Goal: Task Accomplishment & Management: Complete application form

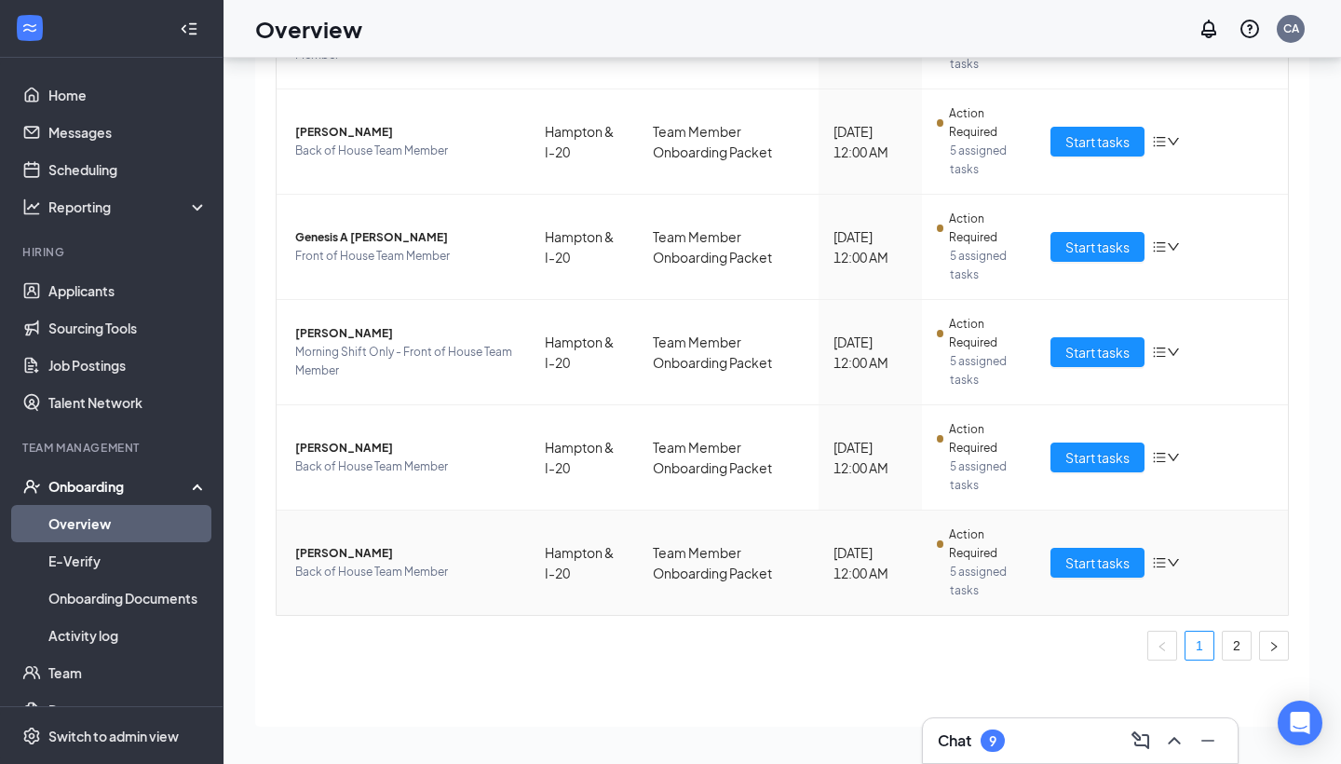
scroll to position [687, 0]
click at [1238, 639] on link "2" at bounding box center [1237, 645] width 28 height 28
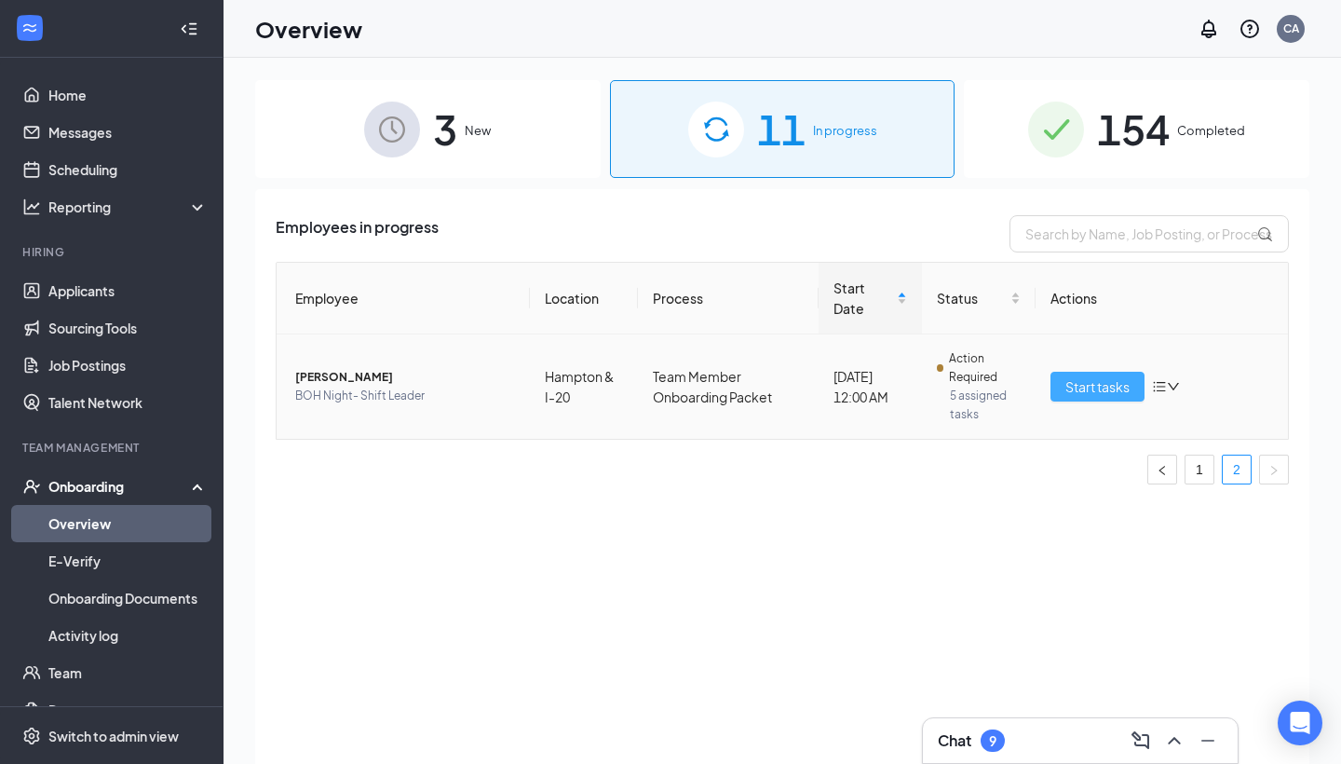
click at [1087, 376] on span "Start tasks" at bounding box center [1097, 386] width 64 height 20
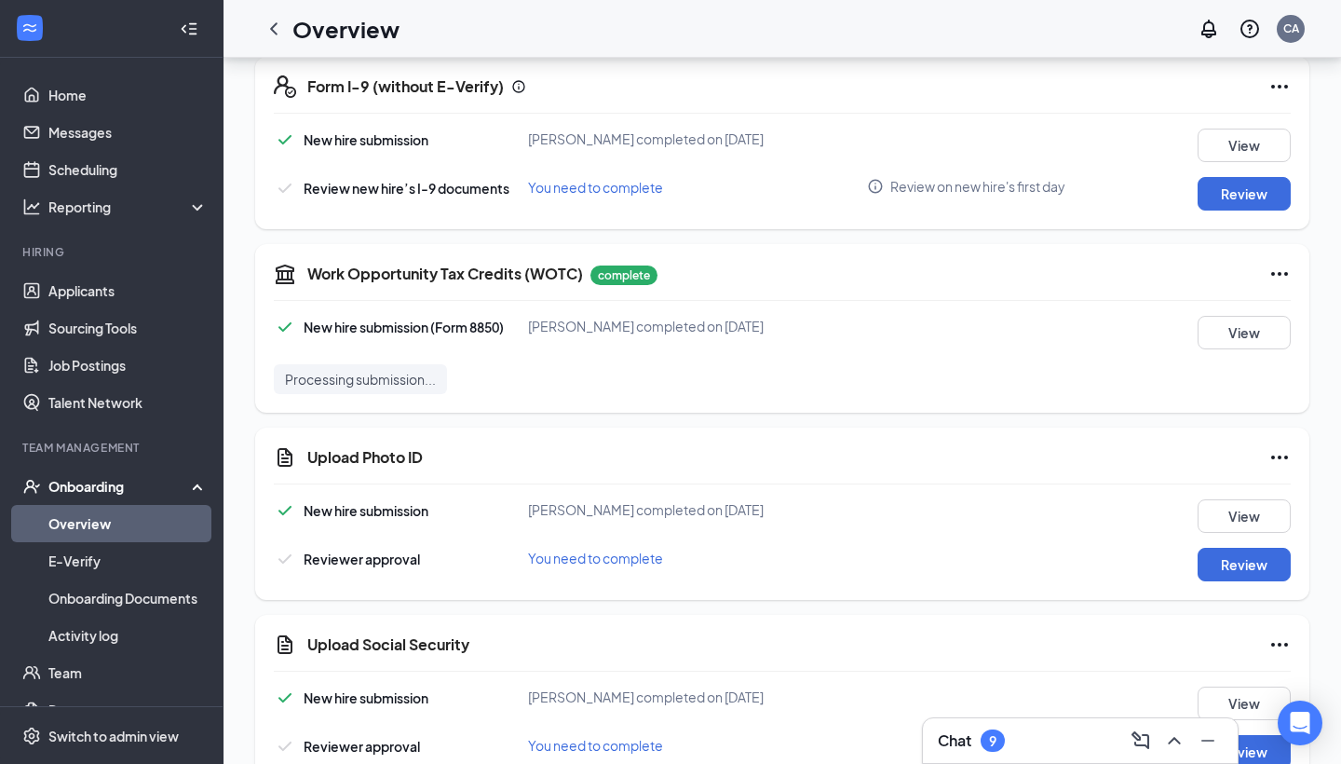
scroll to position [722, 0]
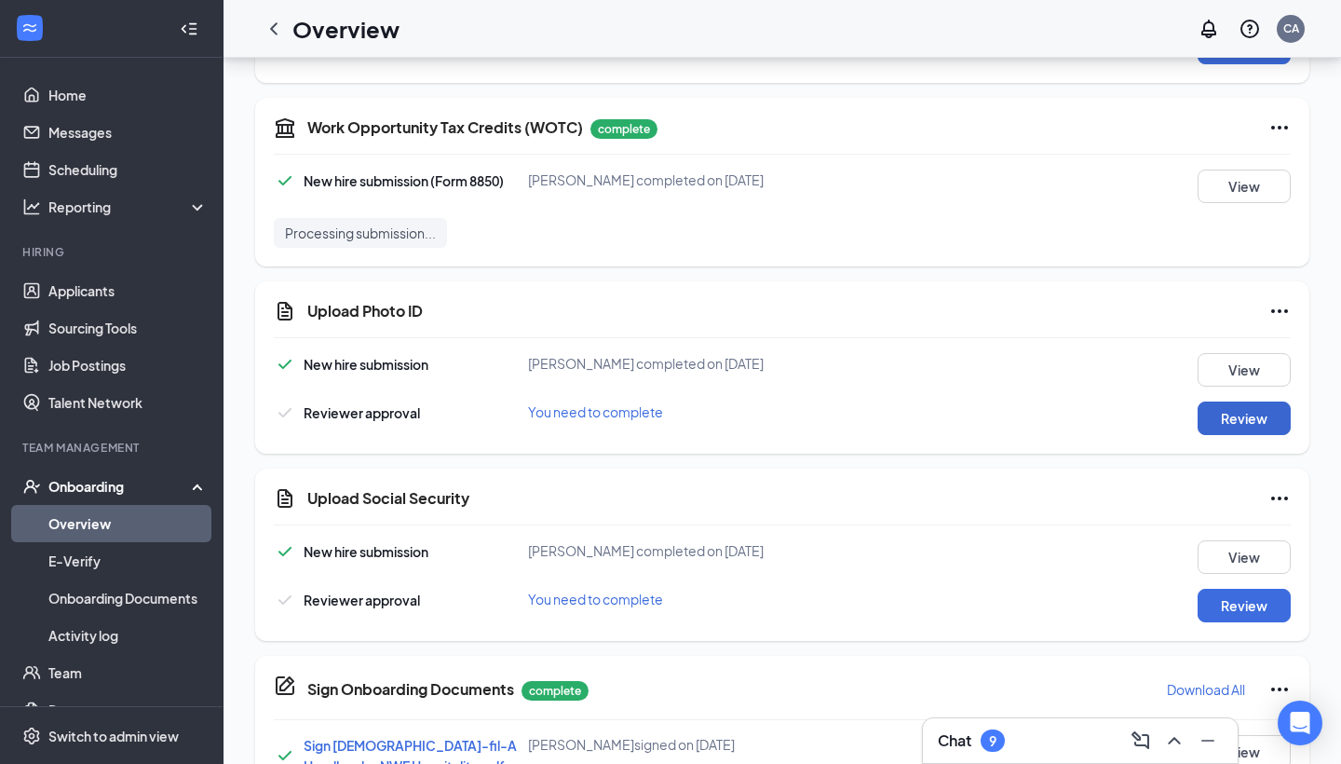
click at [1278, 417] on button "Review" at bounding box center [1243, 418] width 93 height 34
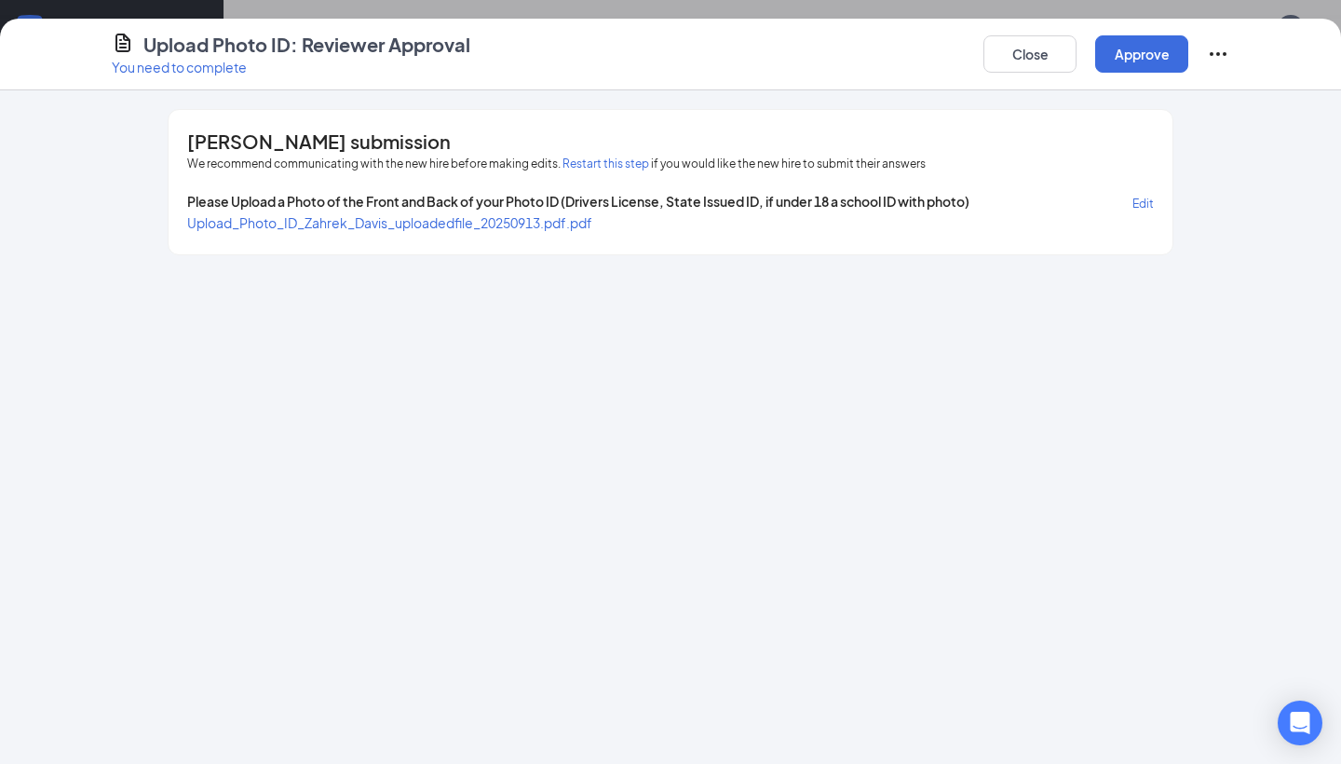
click at [592, 223] on span "Upload_Photo_ID_Zahrek_Davis_uploadedfile_20250913.pdf.pdf" at bounding box center [389, 222] width 405 height 17
click at [988, 42] on button "Close" at bounding box center [1029, 53] width 93 height 37
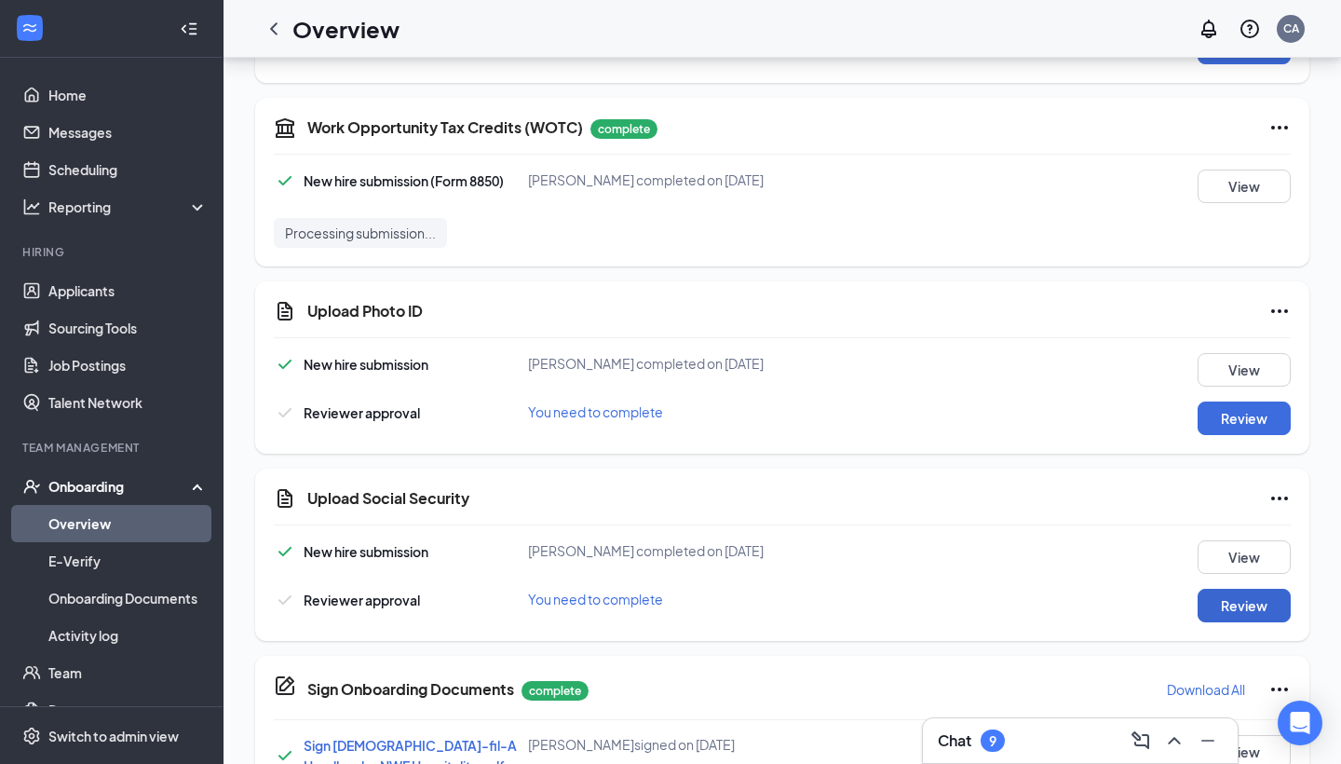
click at [1265, 609] on button "Review" at bounding box center [1243, 606] width 93 height 34
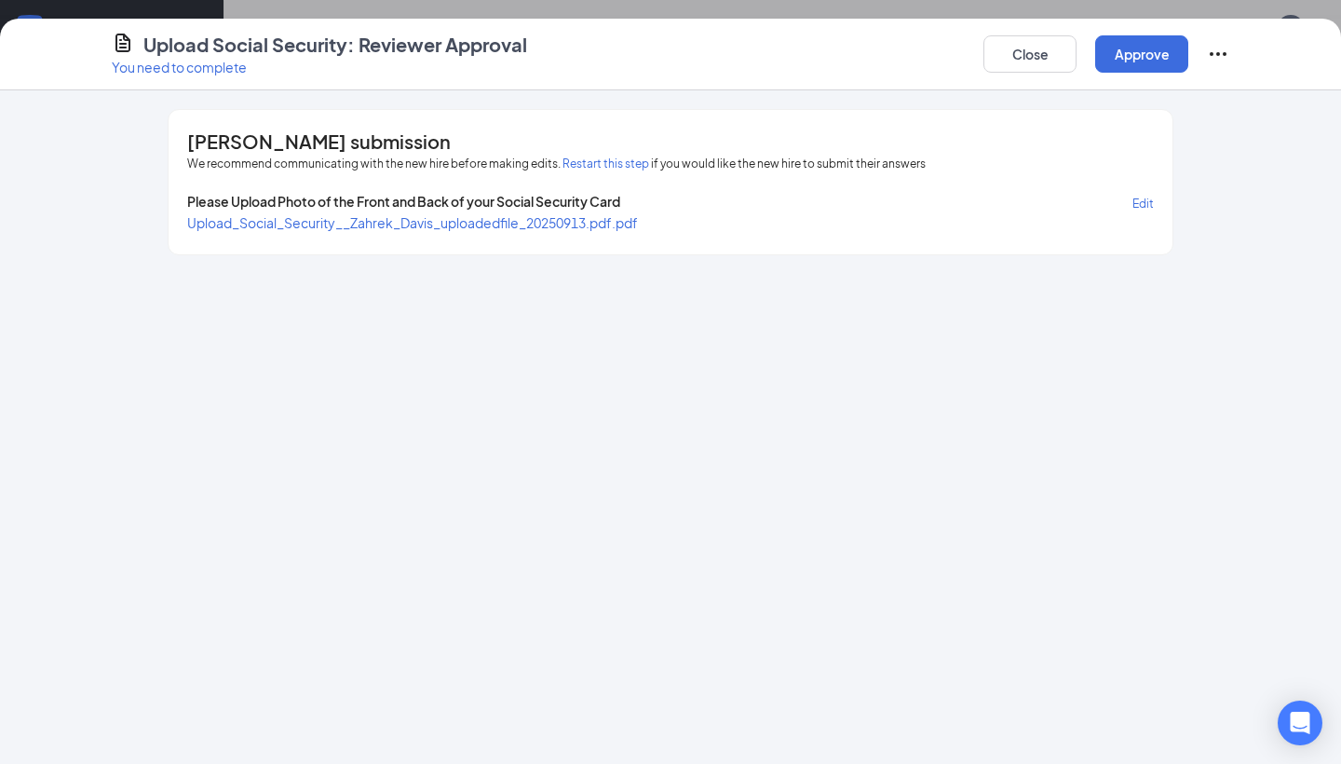
click at [521, 227] on span "Upload_Social_Security__Zahrek_Davis_uploadedfile_20250913.pdf.pdf" at bounding box center [412, 222] width 451 height 17
click at [1035, 70] on button "Close" at bounding box center [1029, 53] width 93 height 37
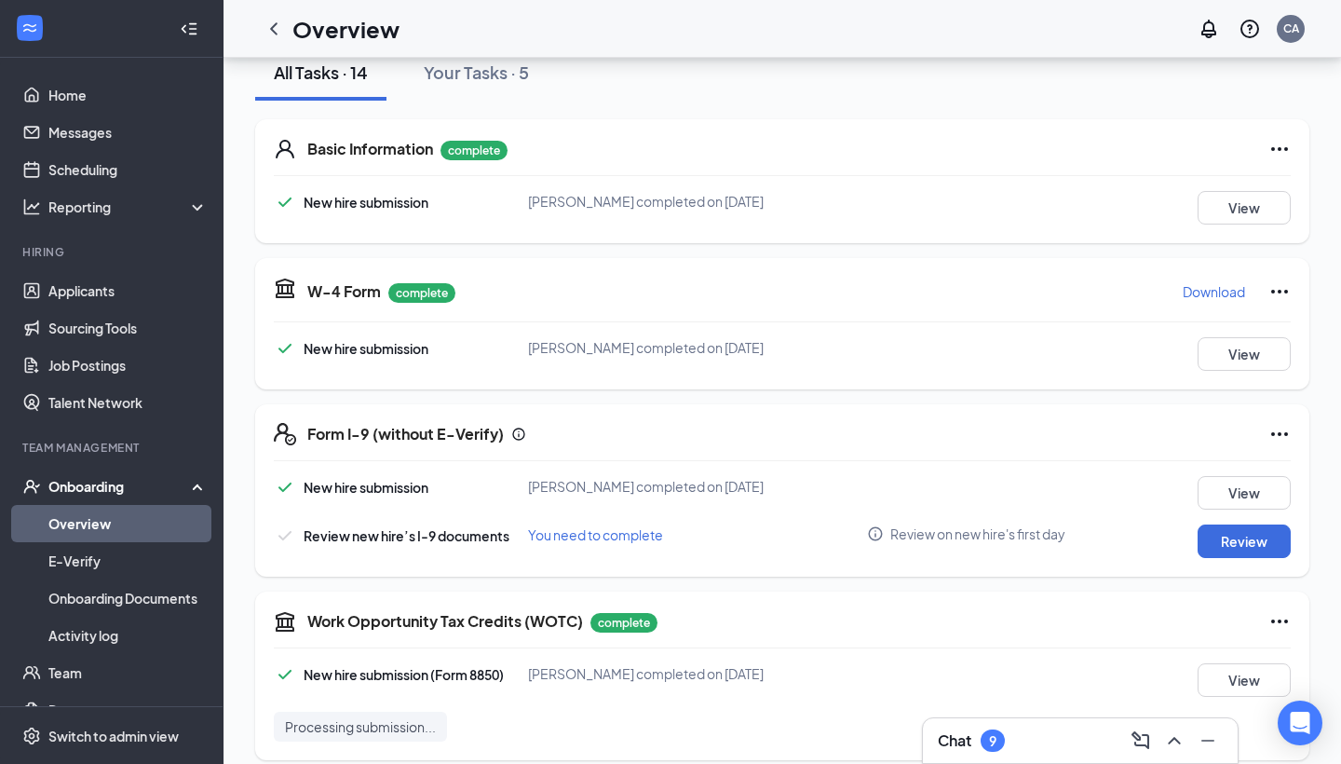
scroll to position [156, 0]
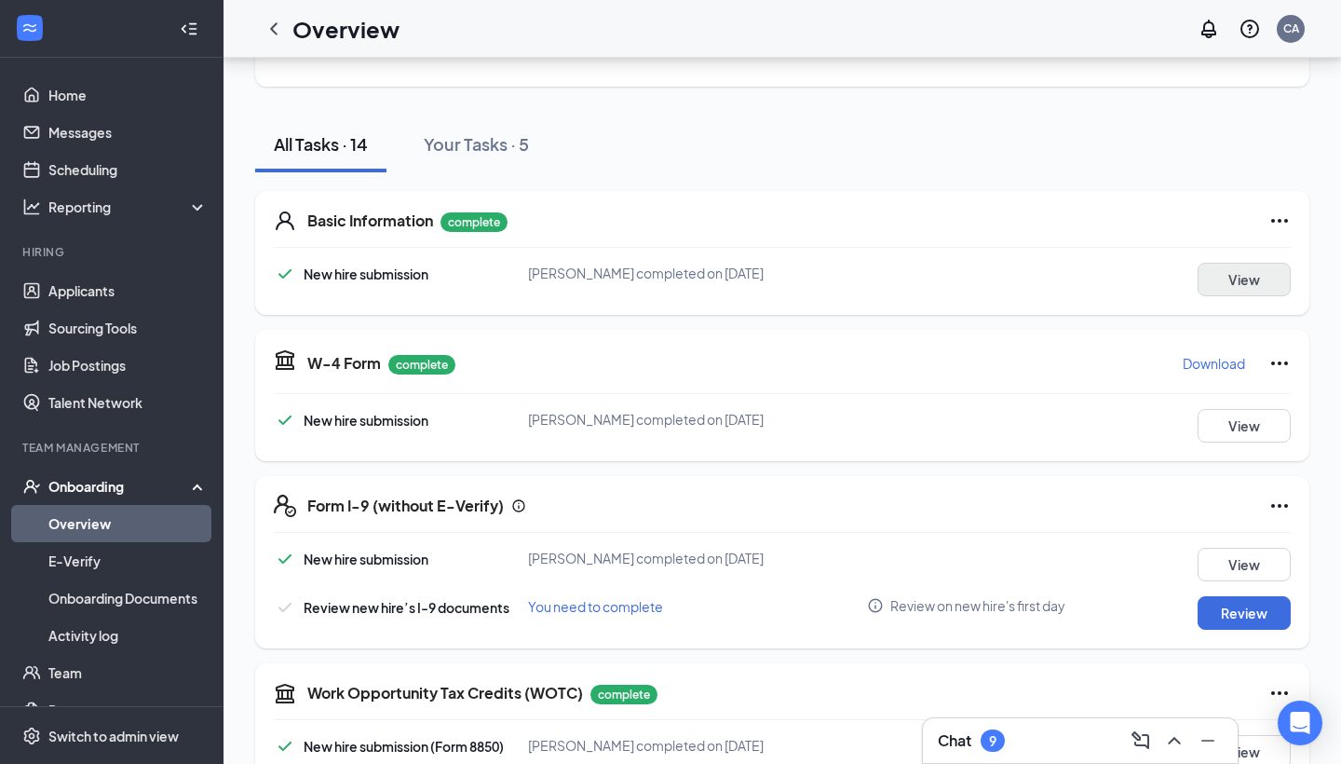
click at [1256, 278] on button "View" at bounding box center [1243, 280] width 93 height 34
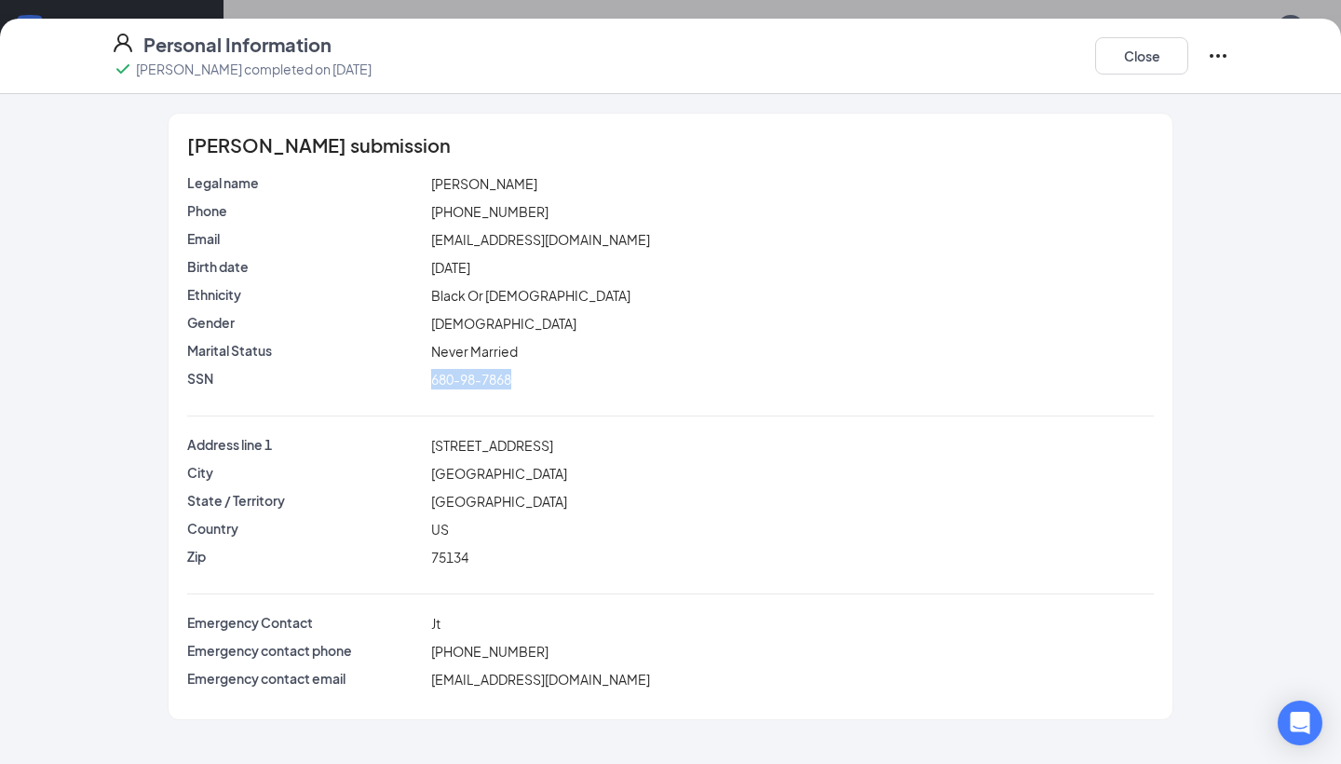
drag, startPoint x: 513, startPoint y: 376, endPoint x: 426, endPoint y: 376, distance: 87.5
click at [426, 376] on div "SSN 680-98-7868" at bounding box center [670, 379] width 974 height 20
copy div "680-98-7868"
click at [1128, 61] on button "Close" at bounding box center [1141, 55] width 93 height 37
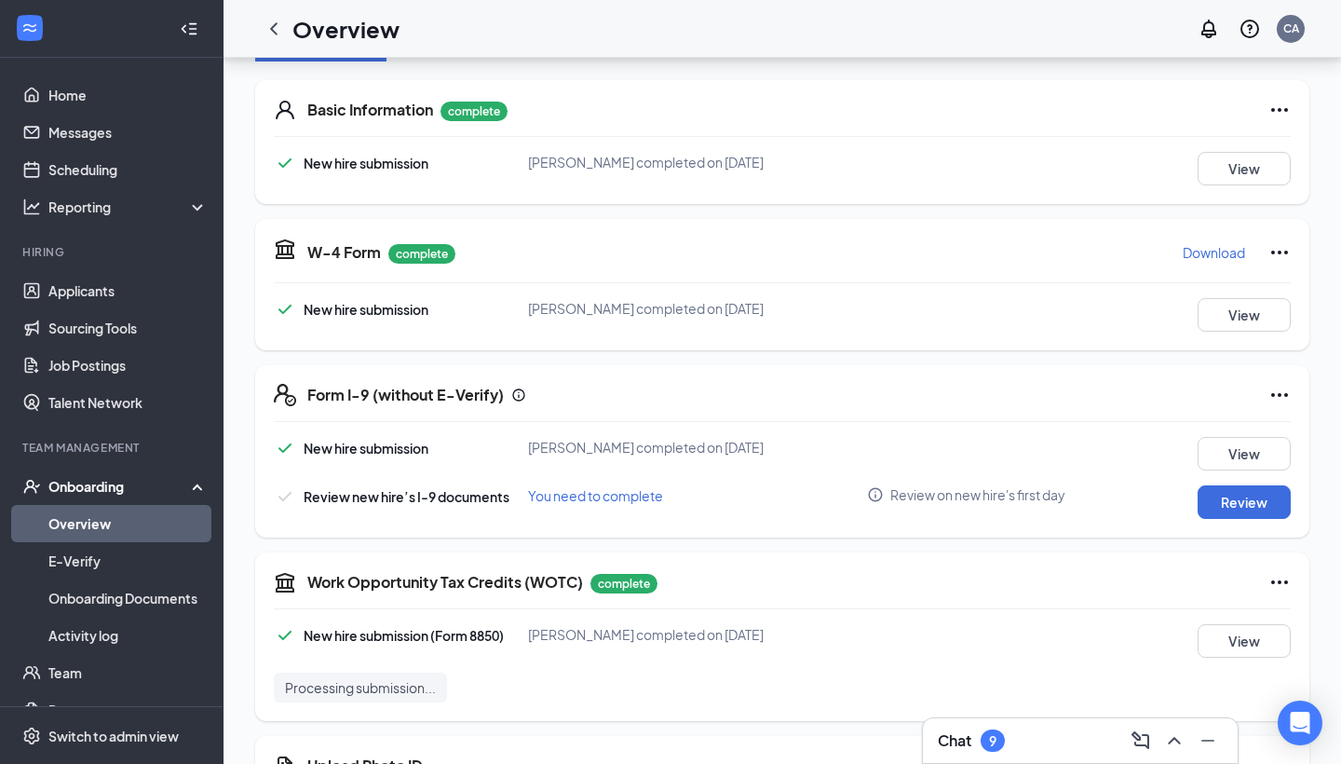
scroll to position [427, 0]
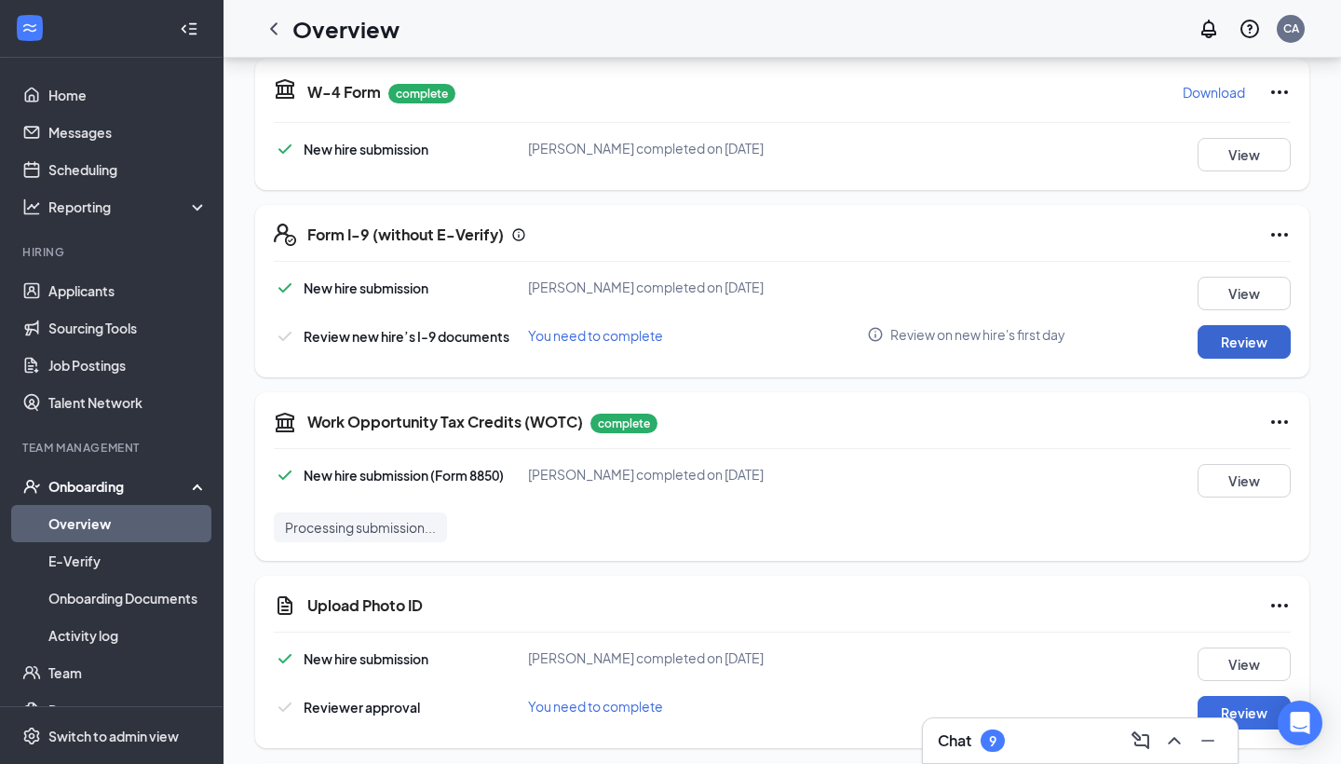
click at [1265, 353] on button "Review" at bounding box center [1243, 342] width 93 height 34
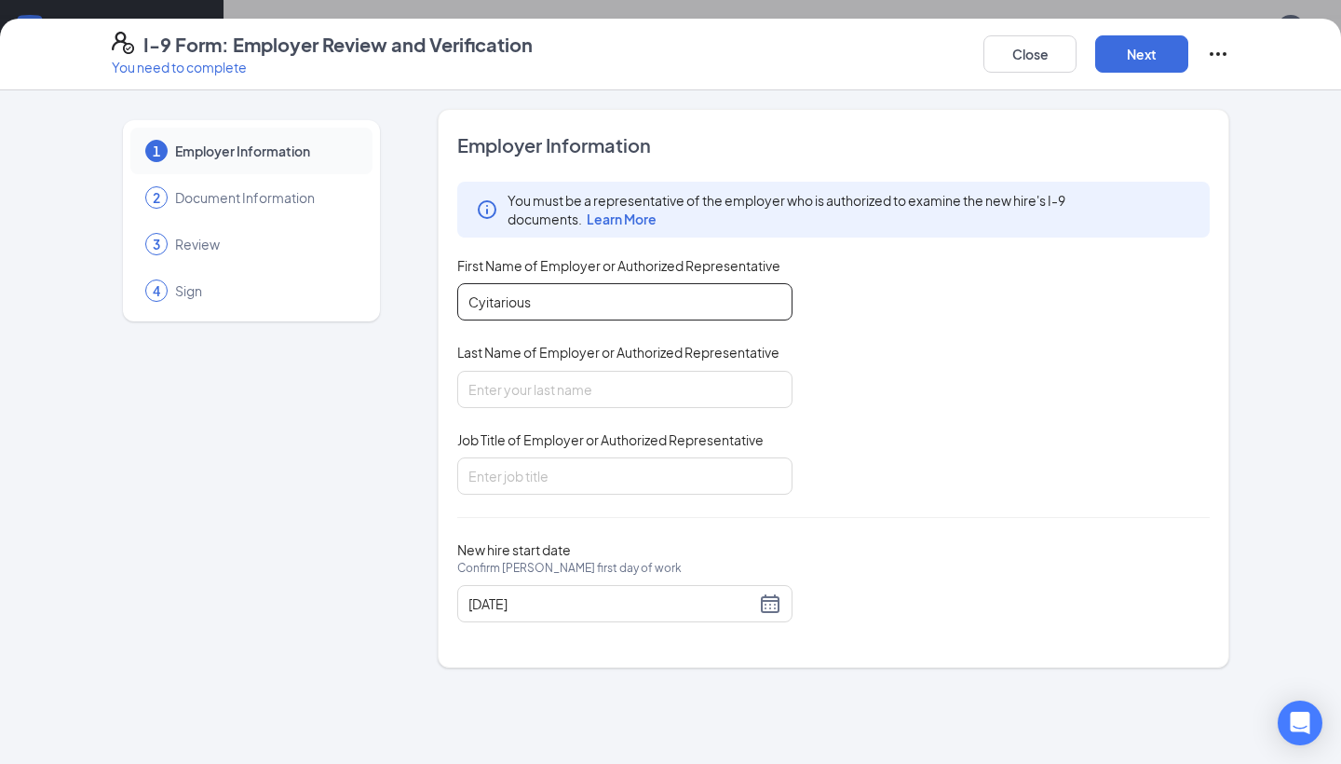
type input "Cyitarious"
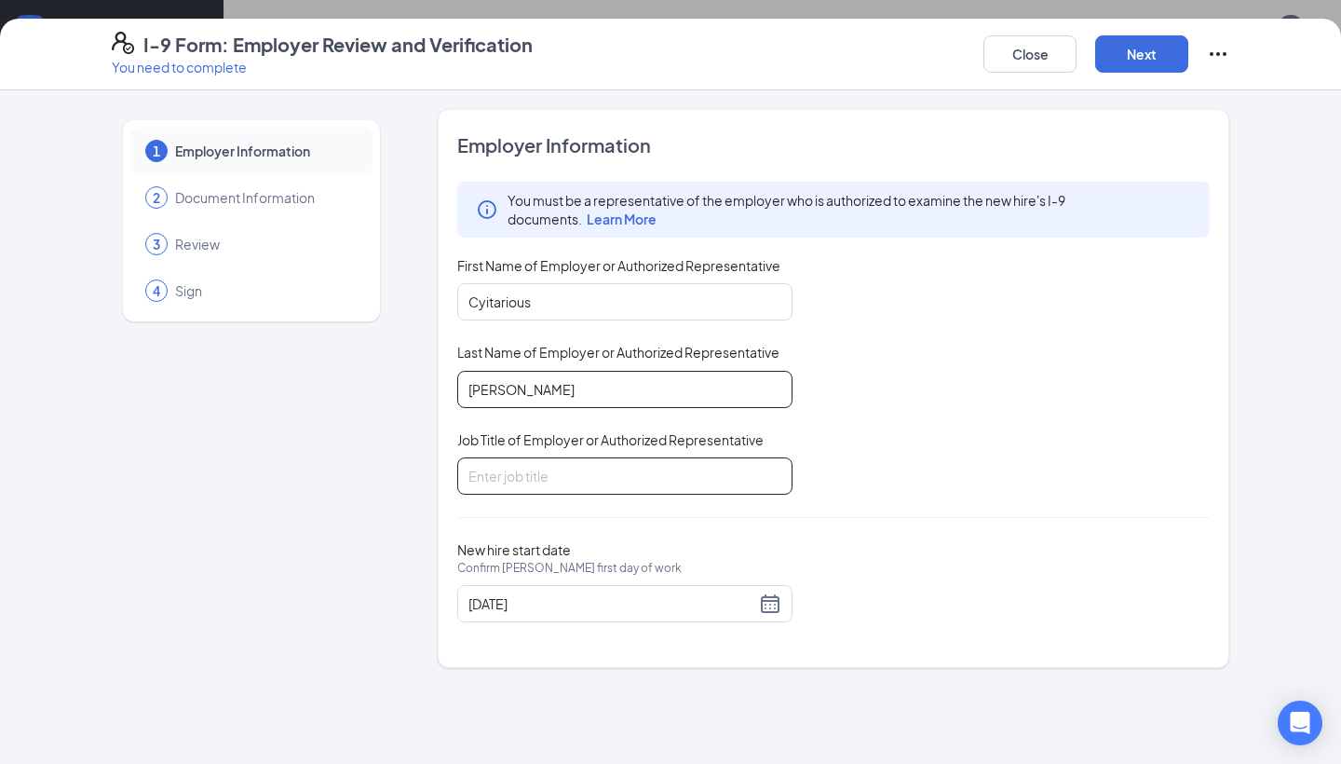
type input "Arrington"
type input "Human Resources"
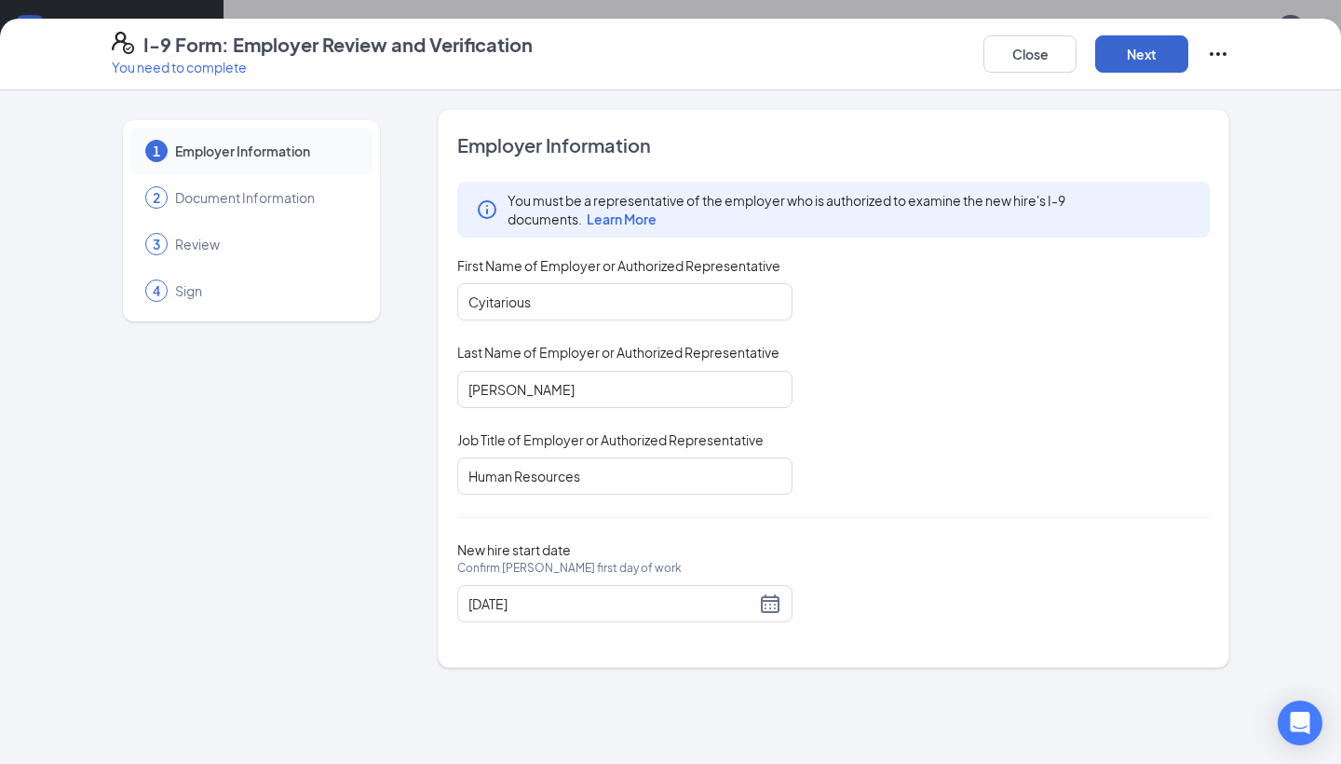
click at [1117, 69] on button "Next" at bounding box center [1141, 53] width 93 height 37
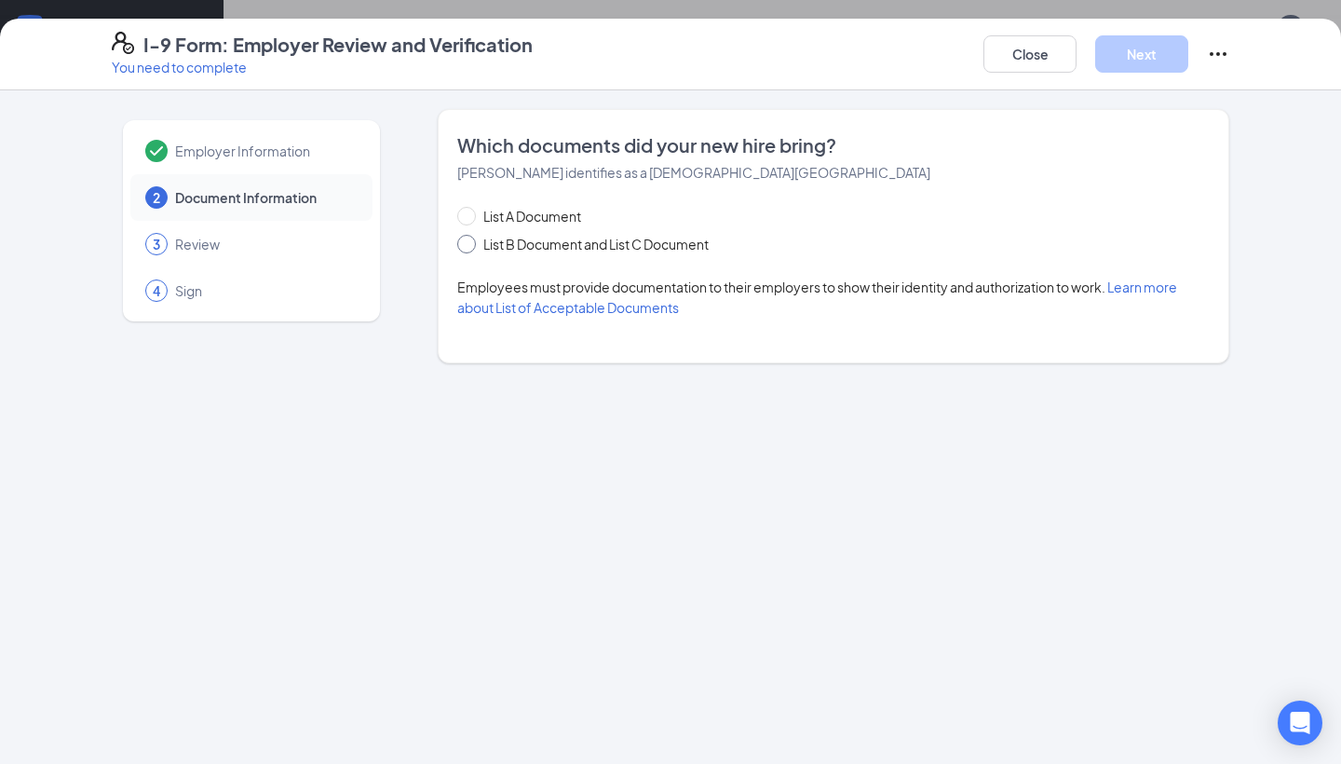
click at [464, 240] on input "List B Document and List C Document" at bounding box center [463, 241] width 13 height 13
radio input "true"
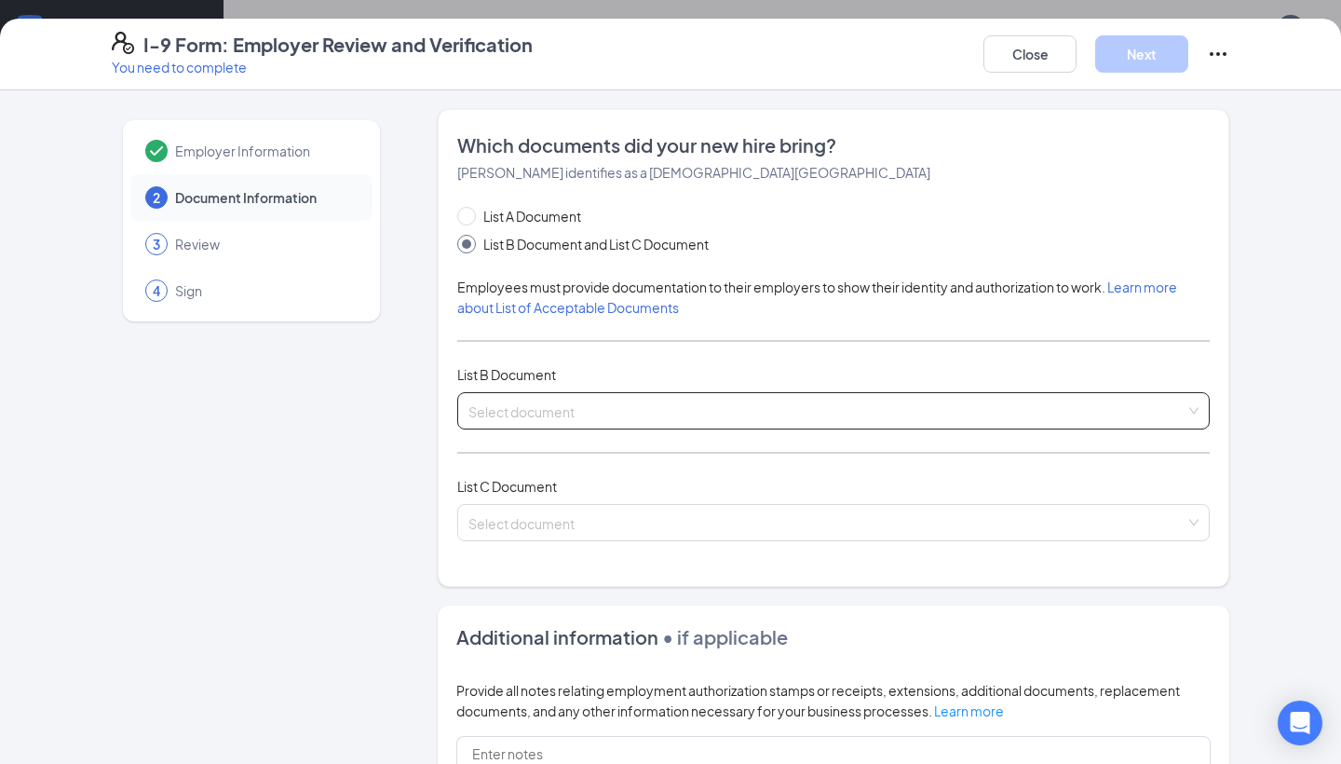
click at [555, 392] on div "Select document" at bounding box center [833, 410] width 752 height 37
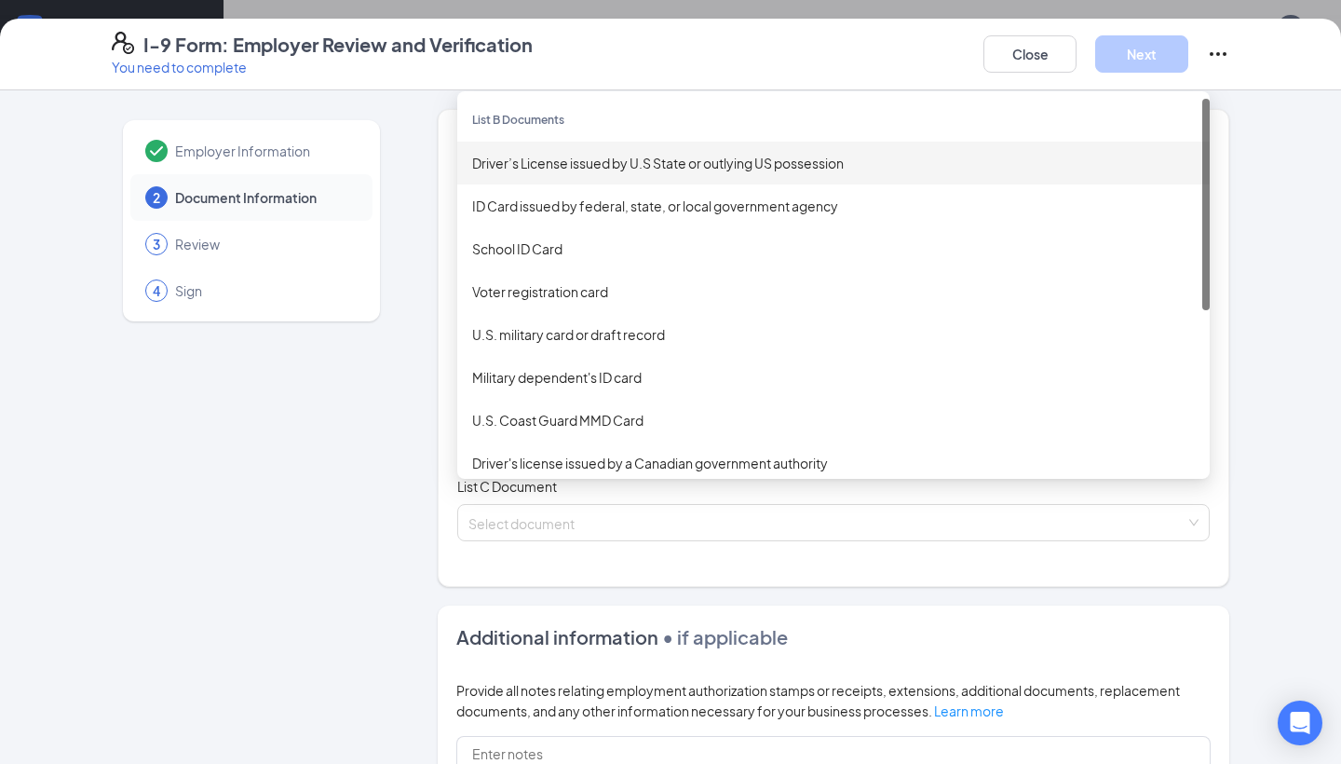
click at [530, 175] on div "Driver’s License issued by U.S State or outlying US possession" at bounding box center [833, 163] width 752 height 43
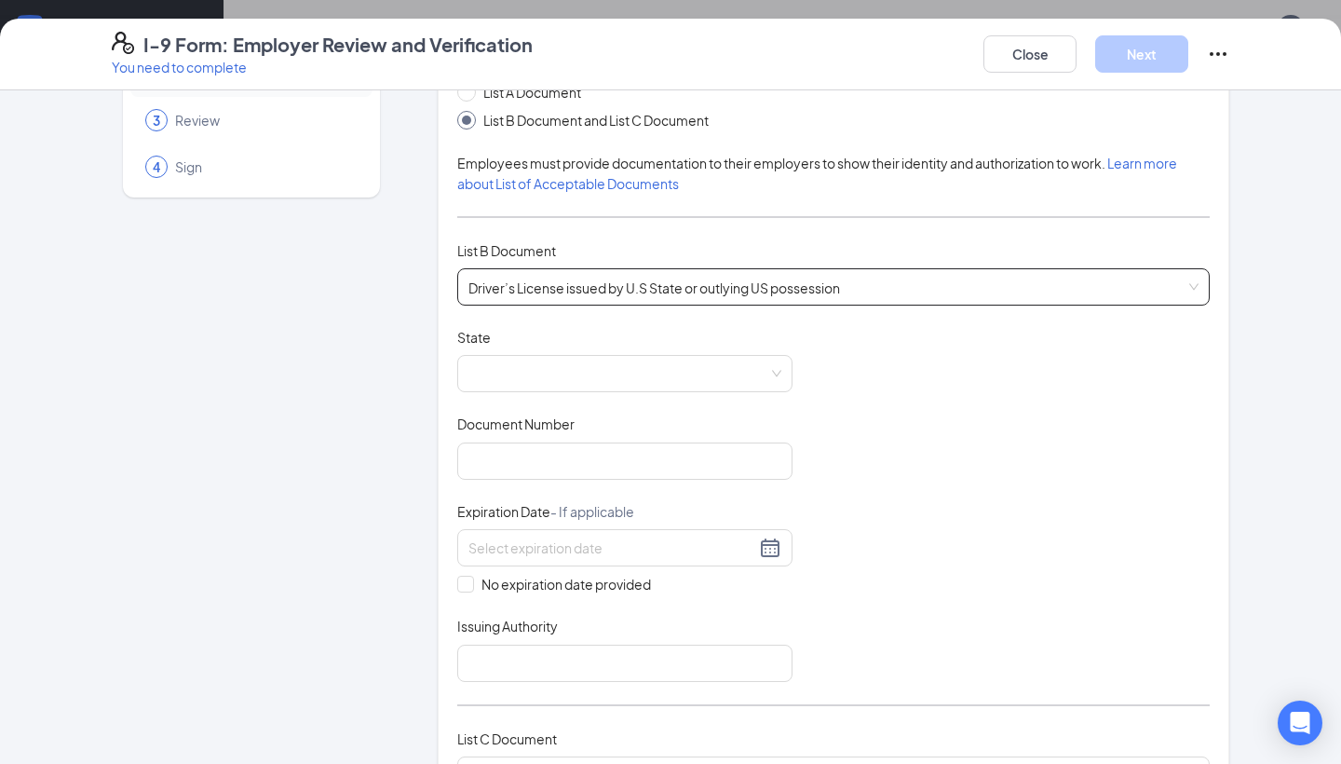
scroll to position [193, 0]
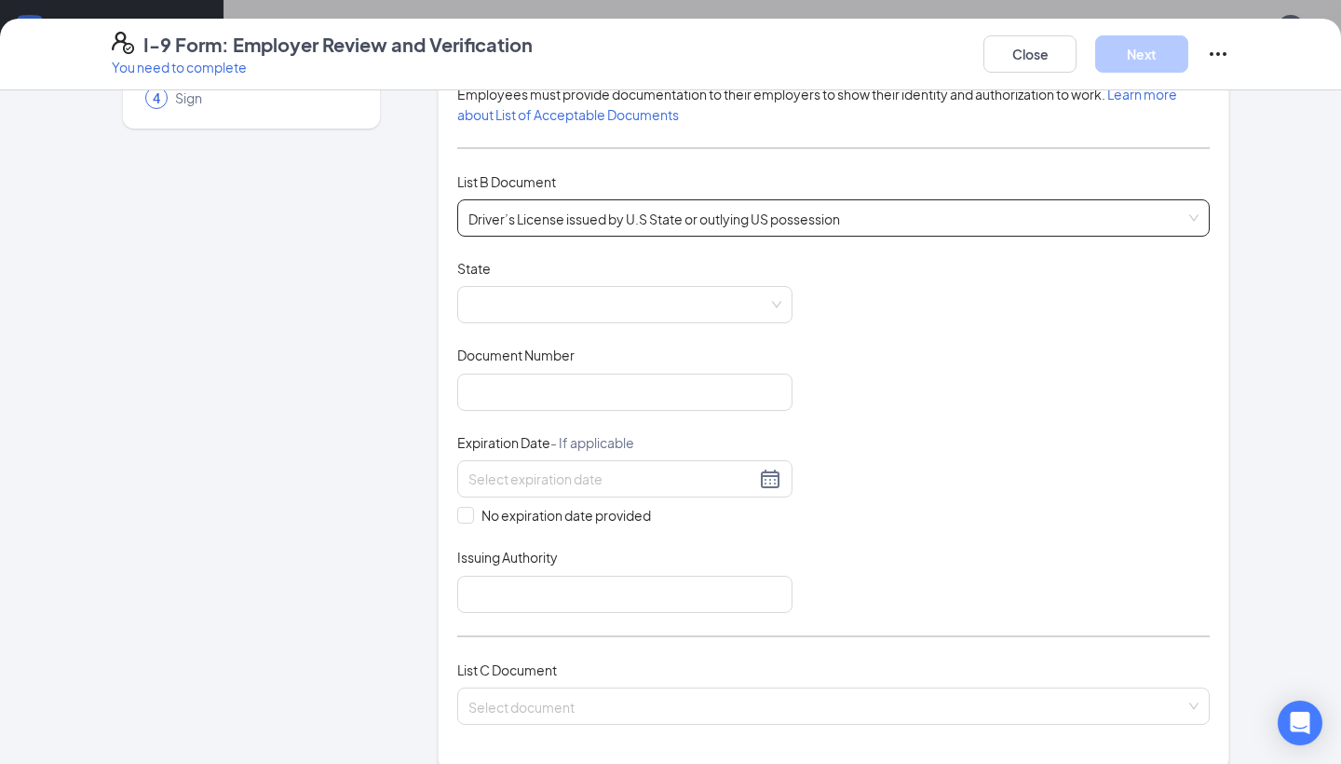
click at [592, 277] on div "State" at bounding box center [624, 272] width 335 height 27
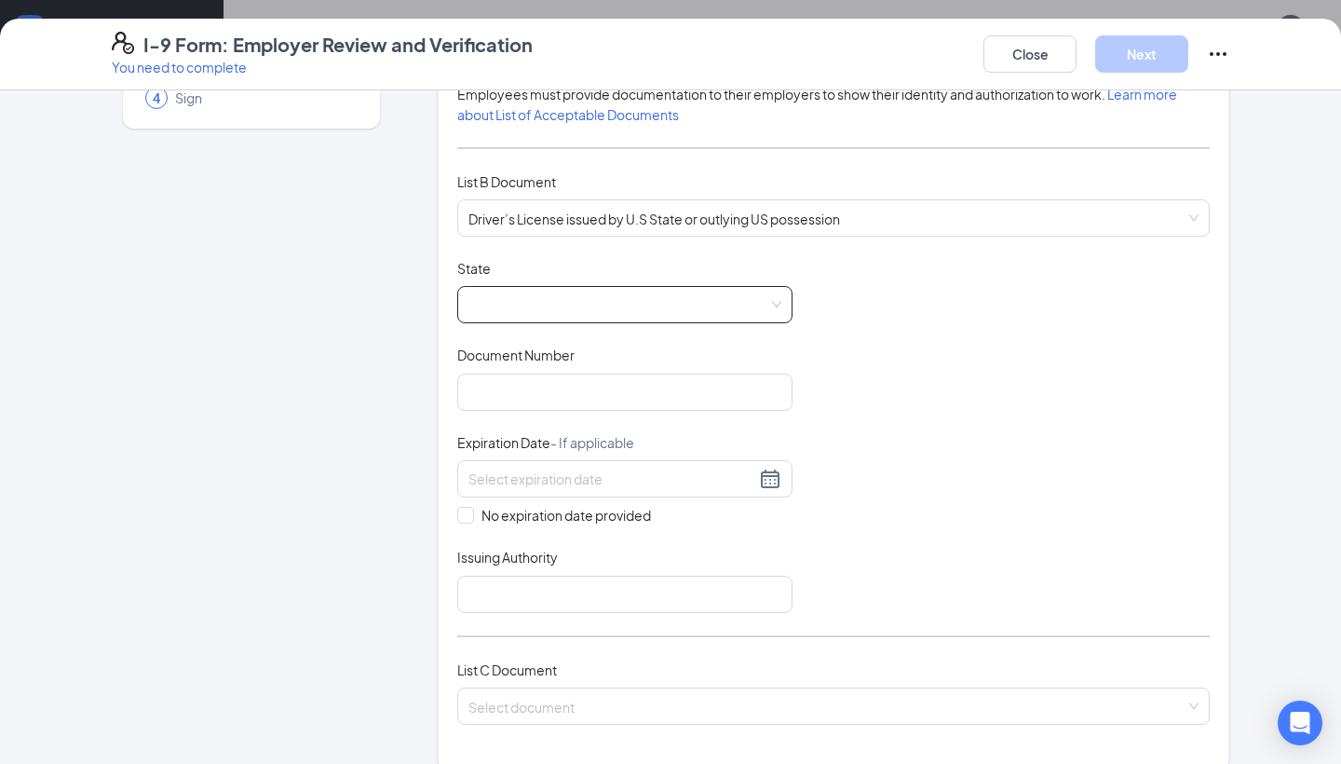
click at [592, 300] on span at bounding box center [624, 304] width 313 height 35
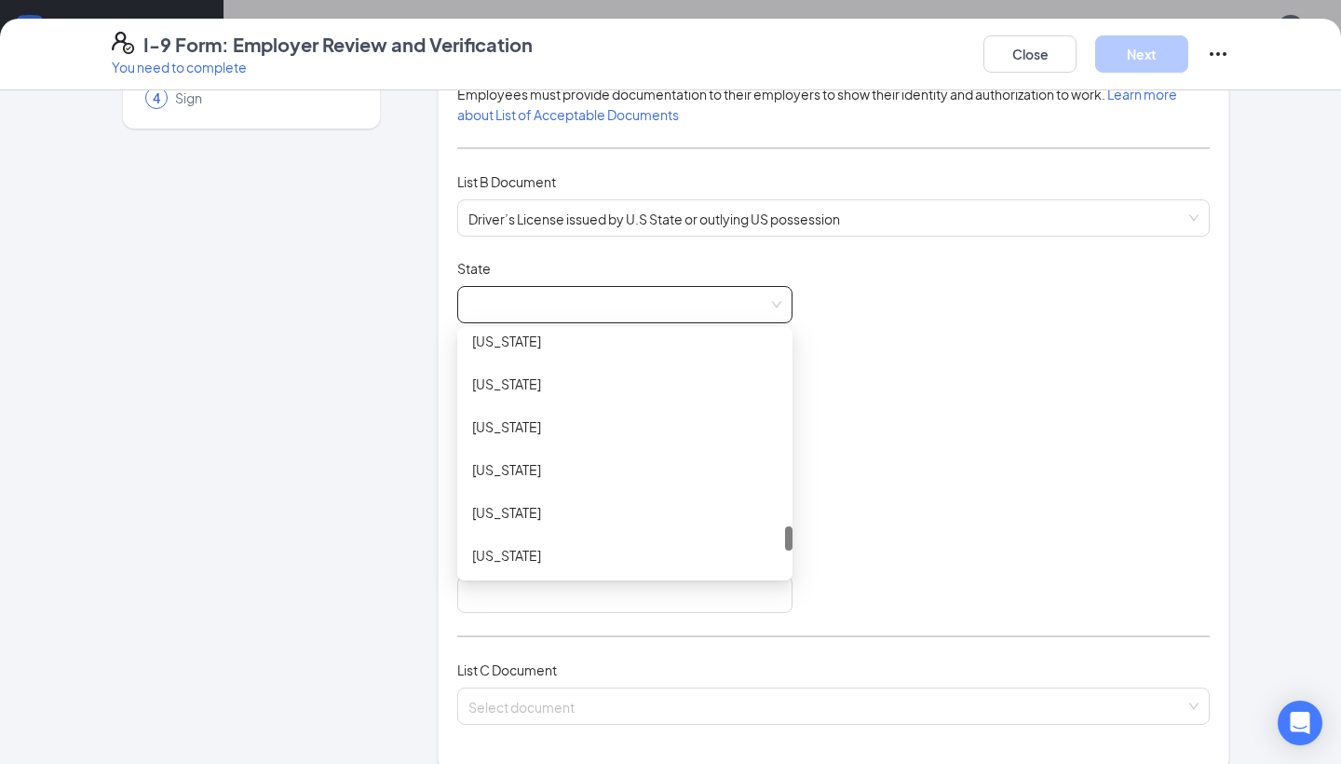
scroll to position [1983, 0]
click at [565, 382] on div "Texas" at bounding box center [624, 385] width 305 height 20
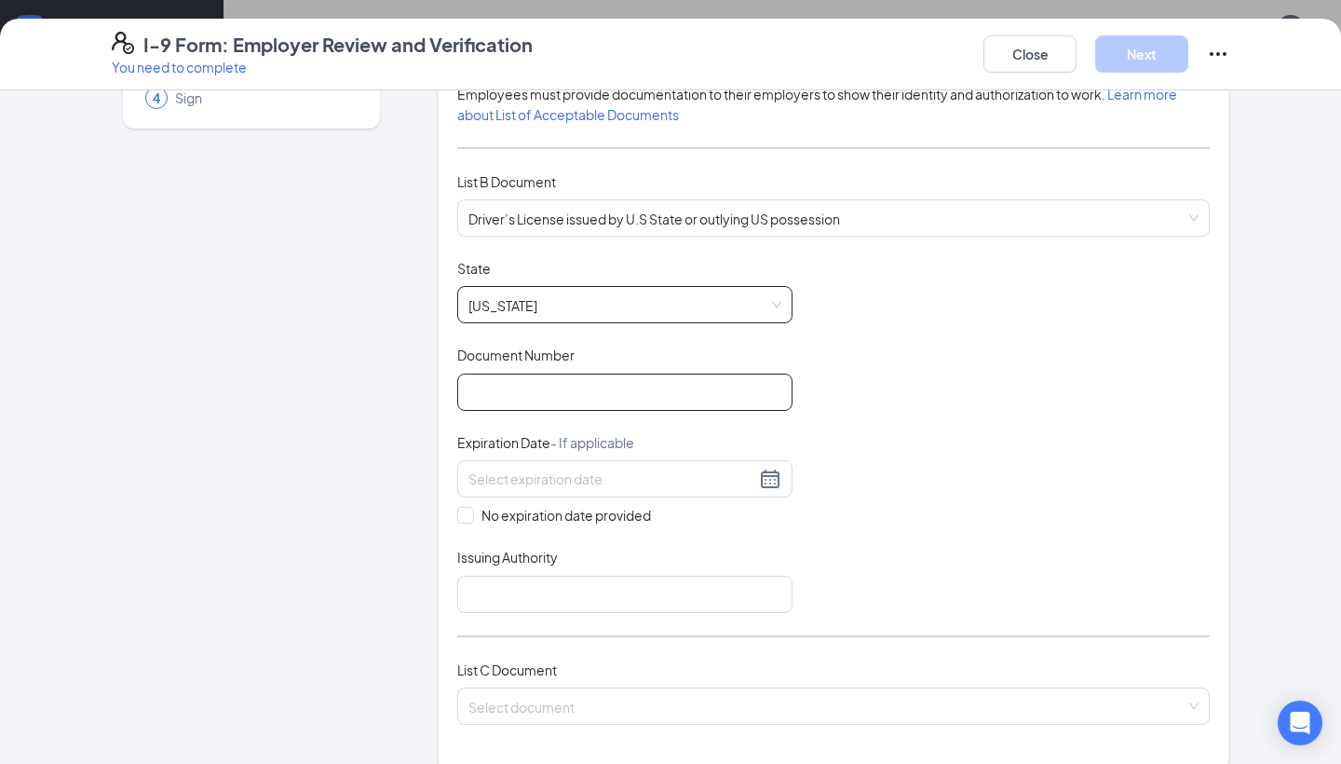
click at [568, 409] on div "Document Title Driver’s License issued by U.S State or outlying US possession S…" at bounding box center [833, 436] width 752 height 354
type input "49374412"
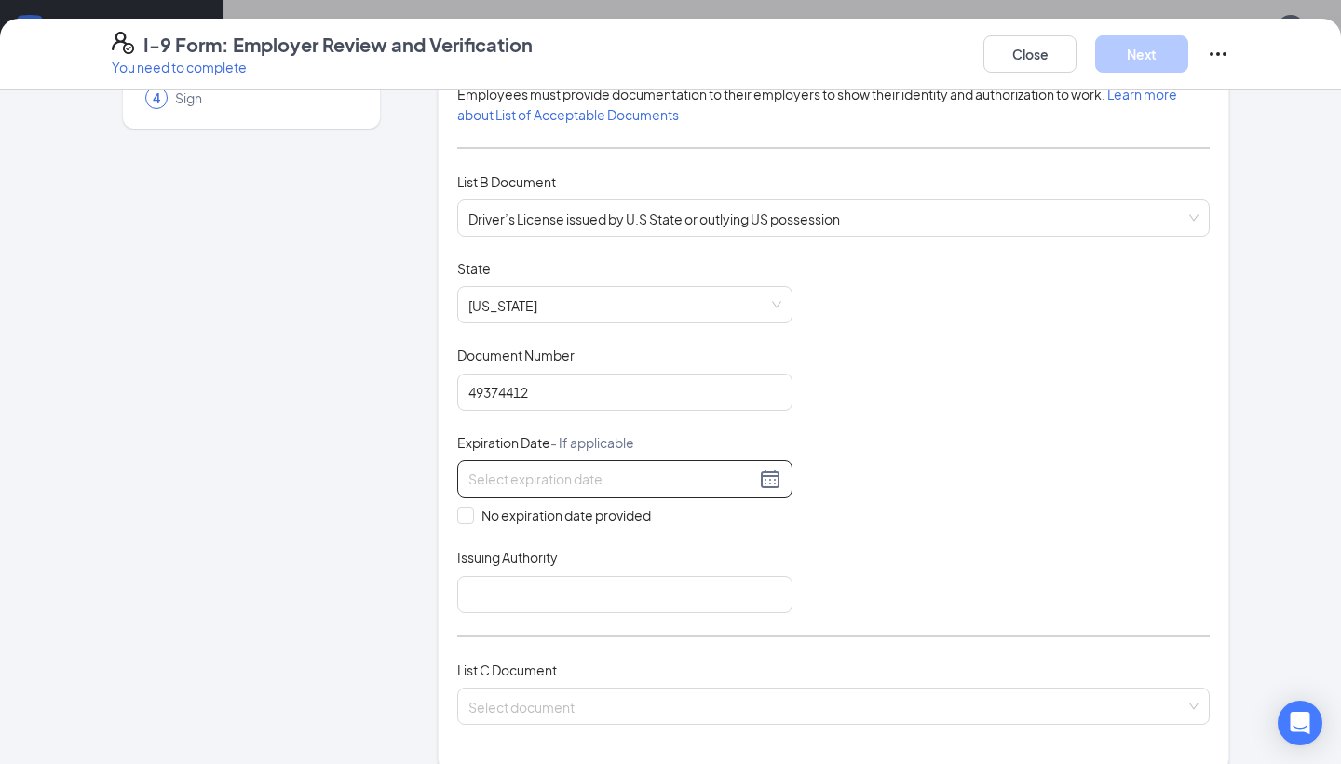
click at [561, 479] on input at bounding box center [611, 478] width 287 height 20
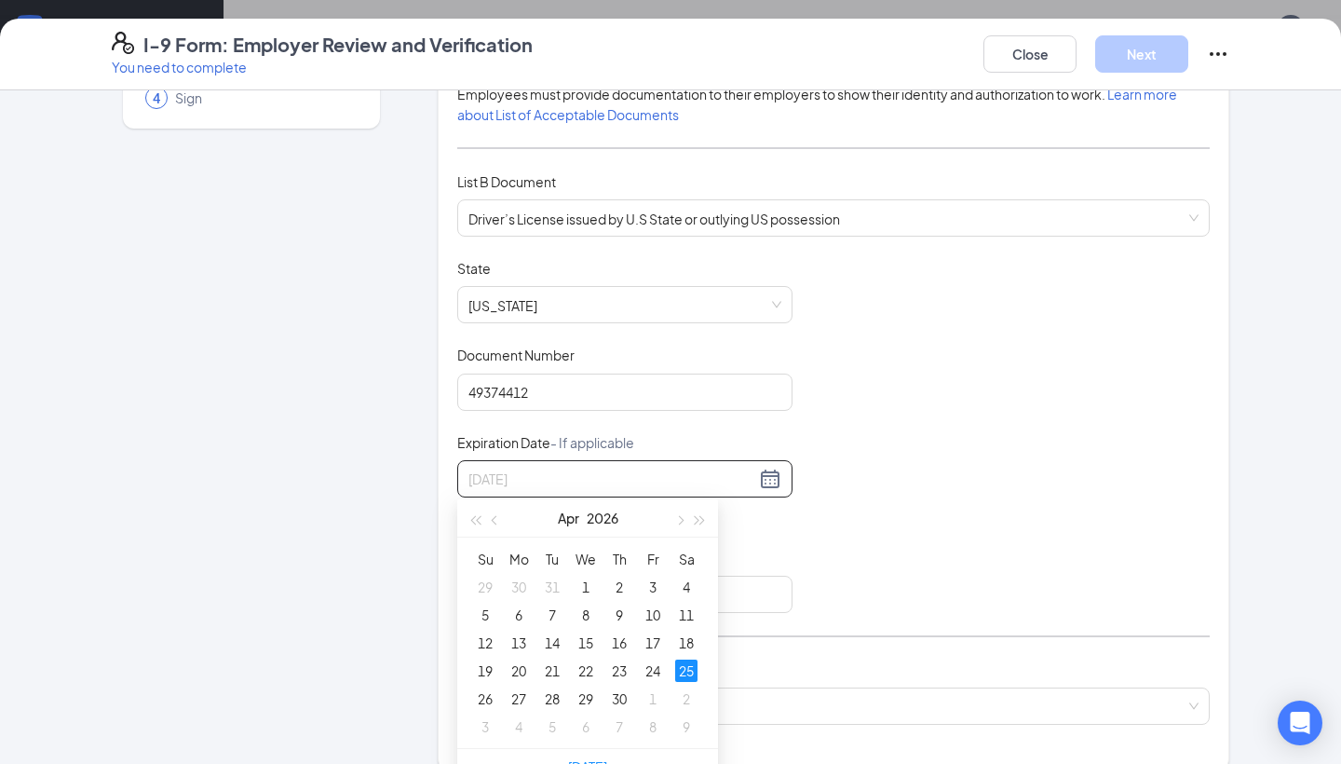
type input "04/25/2026"
click at [680, 670] on div "25" at bounding box center [686, 670] width 22 height 22
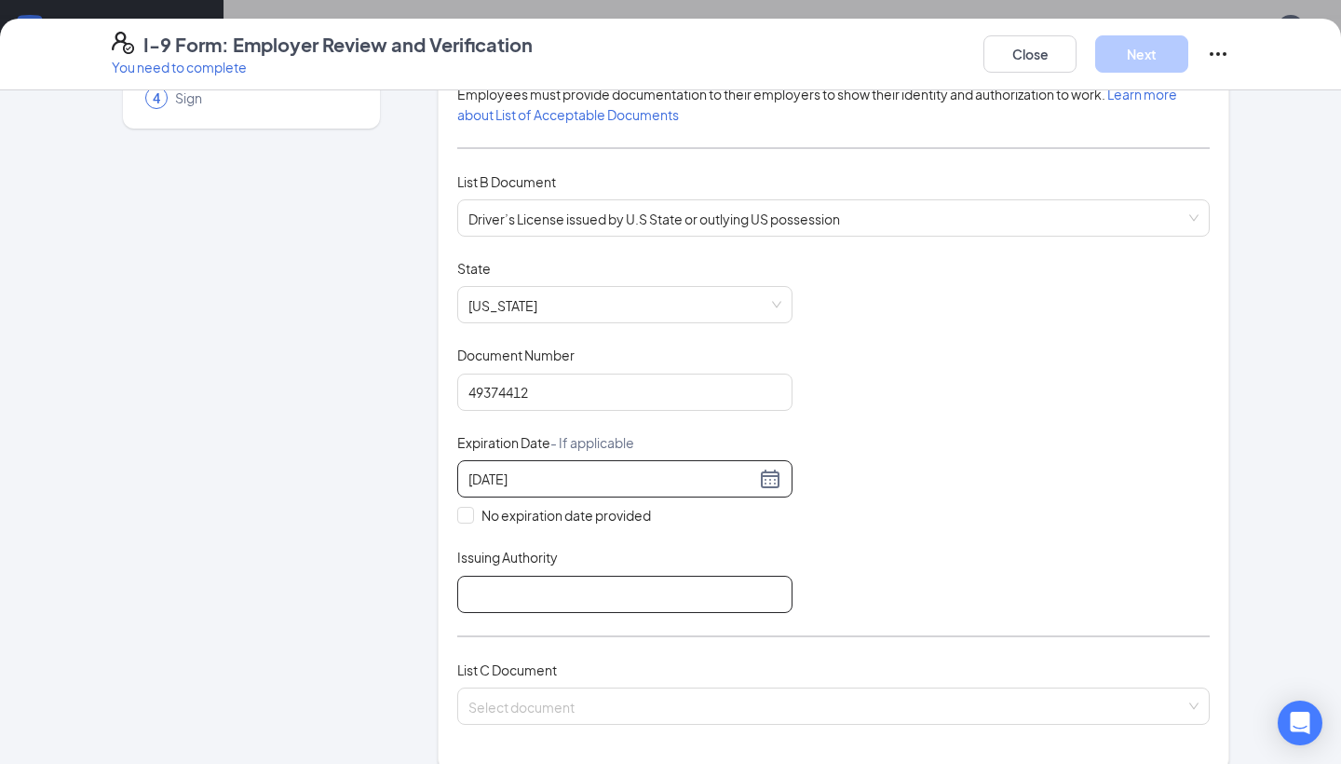
click at [506, 590] on input "Issuing Authority" at bounding box center [624, 593] width 335 height 37
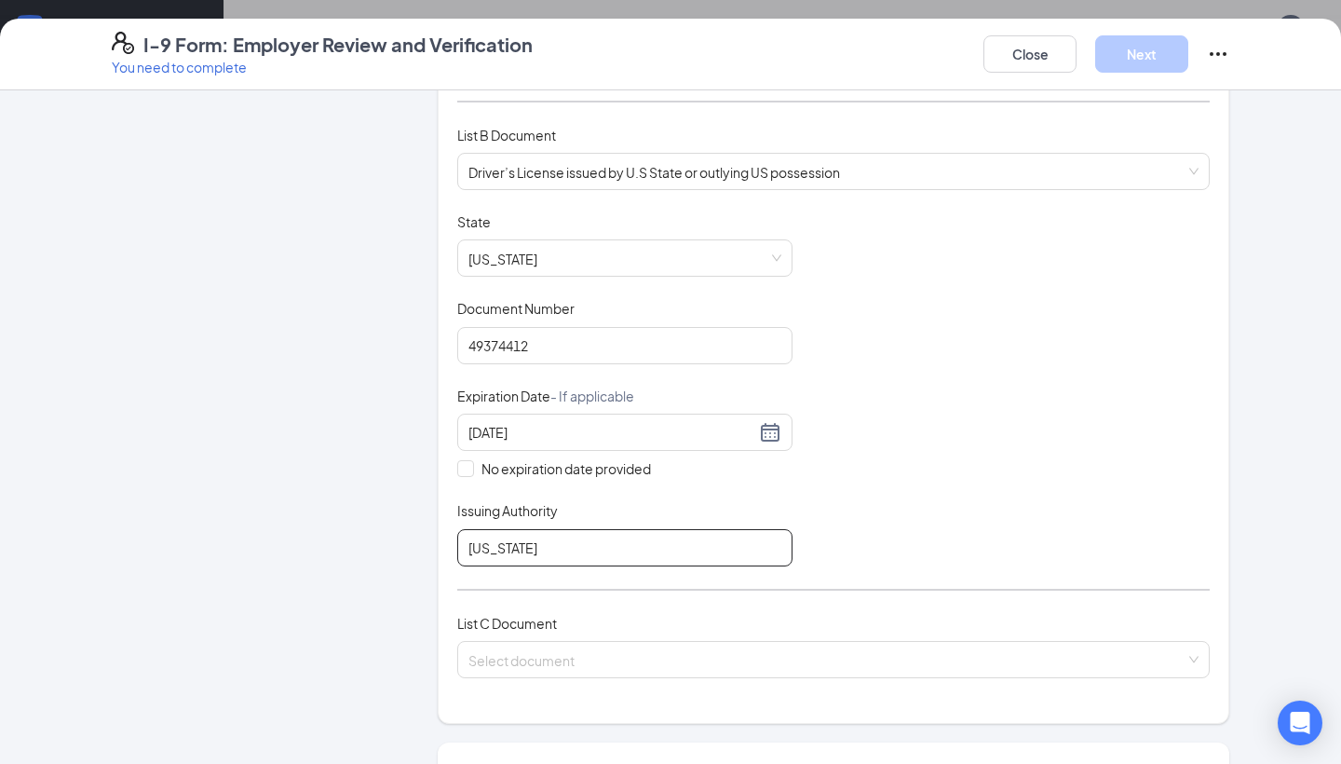
scroll to position [368, 0]
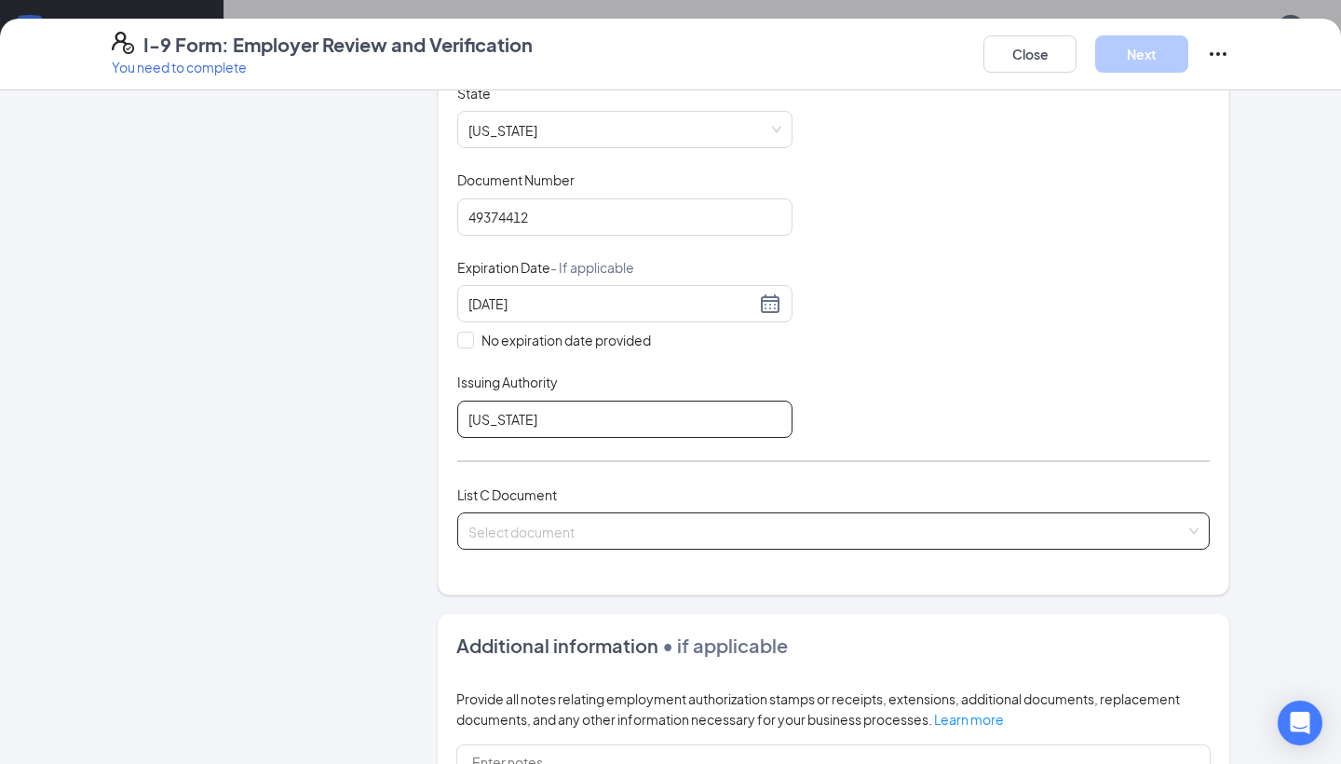
type input "Texas"
click at [652, 531] on input "search" at bounding box center [826, 527] width 717 height 28
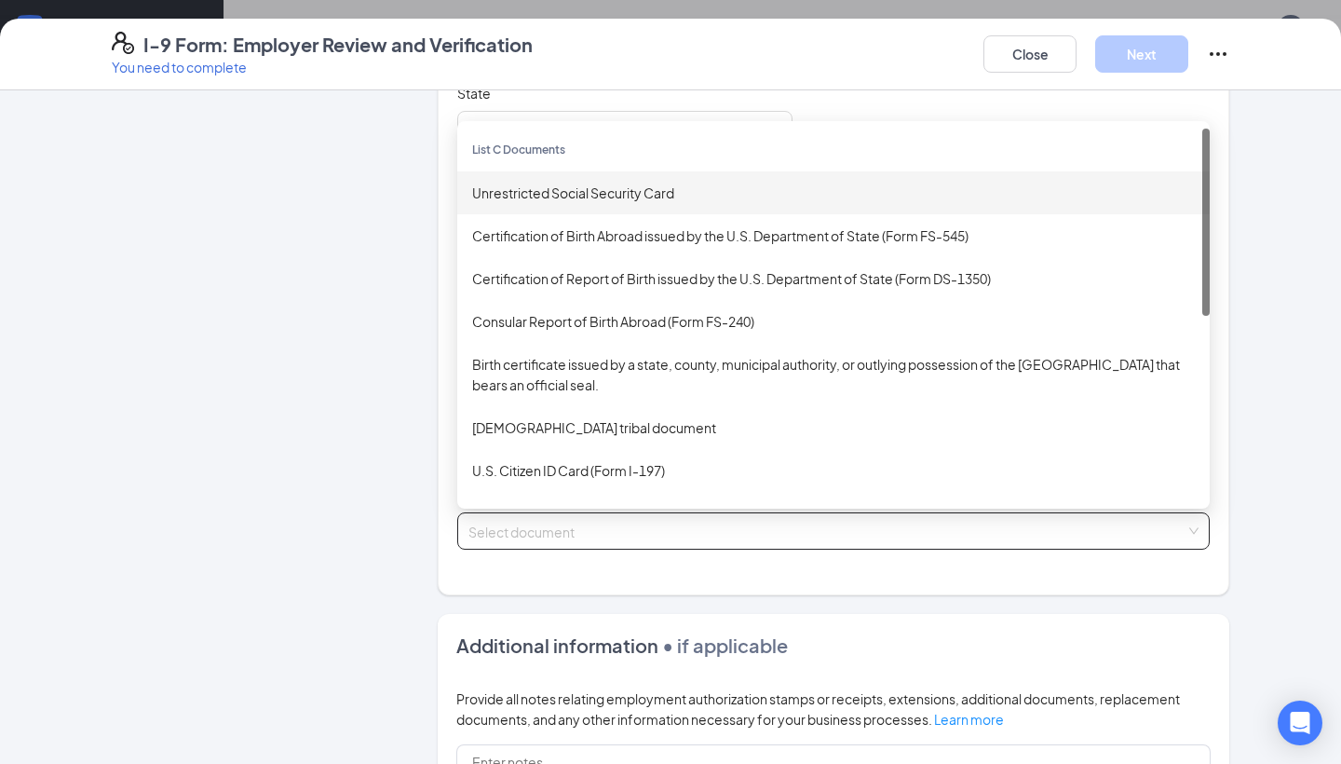
click at [582, 193] on div "Unrestricted Social Security Card" at bounding box center [833, 193] width 723 height 20
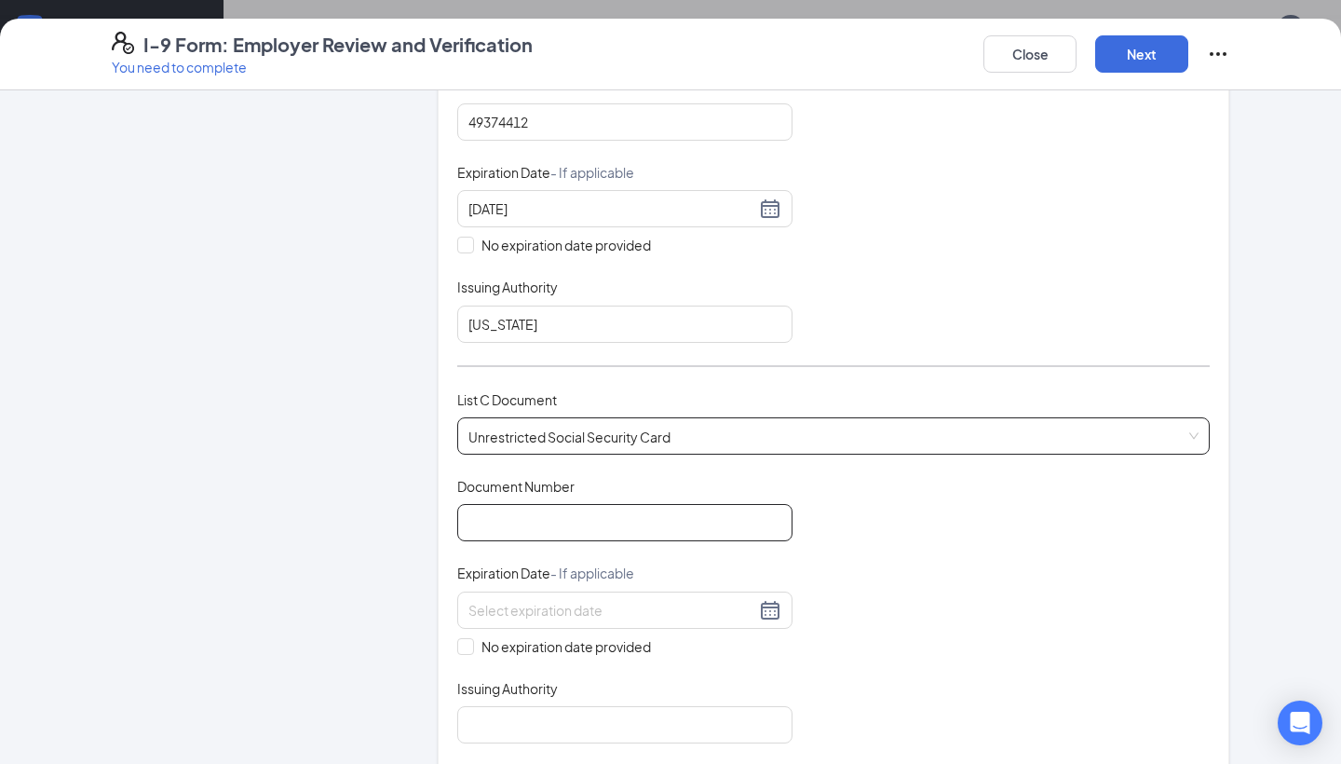
scroll to position [472, 0]
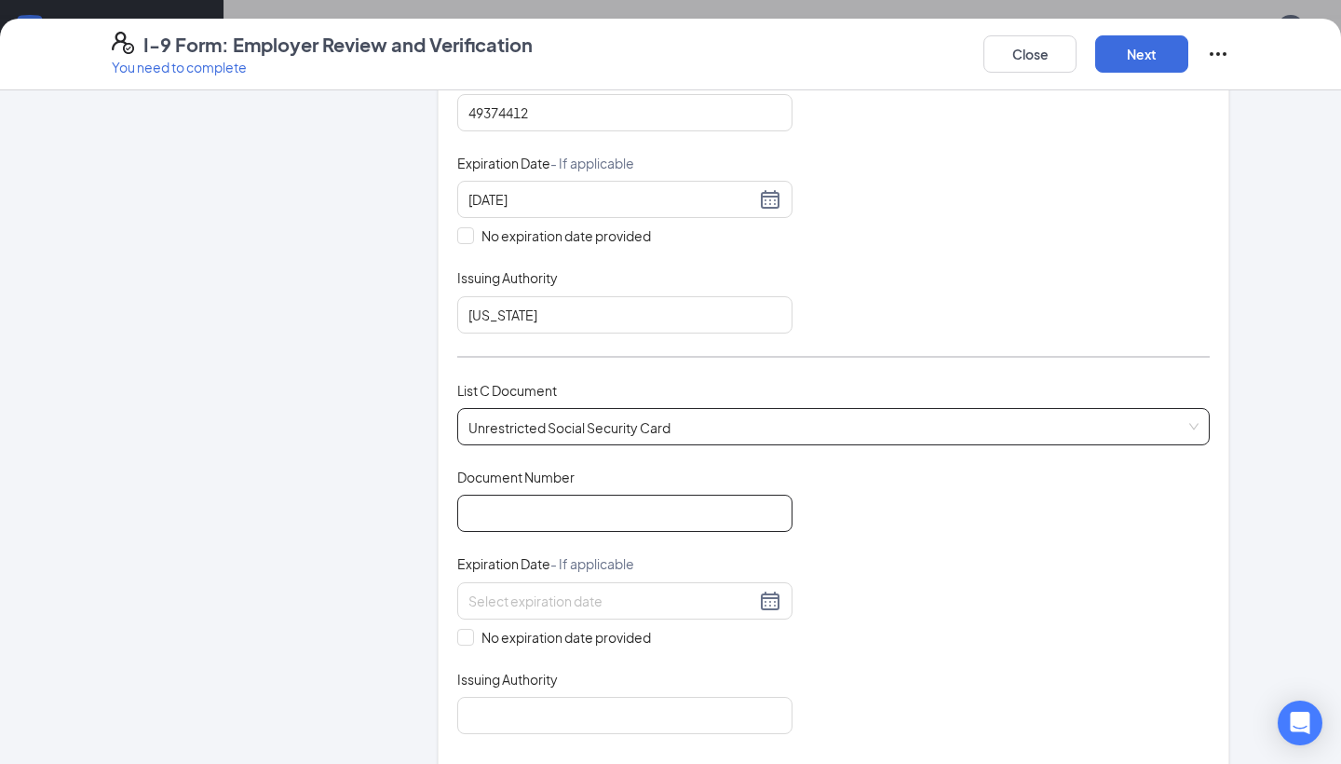
click at [518, 521] on input "Document Number" at bounding box center [624, 512] width 335 height 37
paste input "680-98-7868"
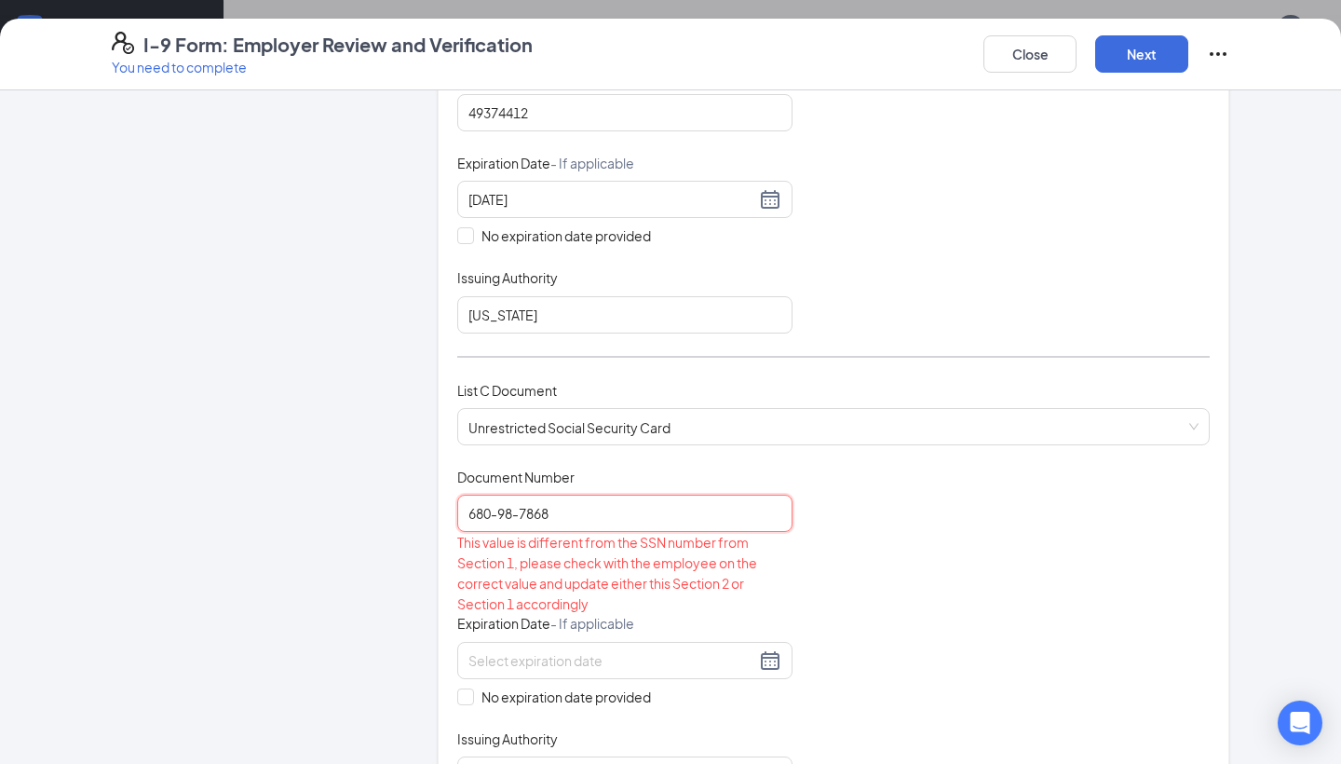
click at [525, 512] on input "680-98-7868" at bounding box center [624, 512] width 335 height 37
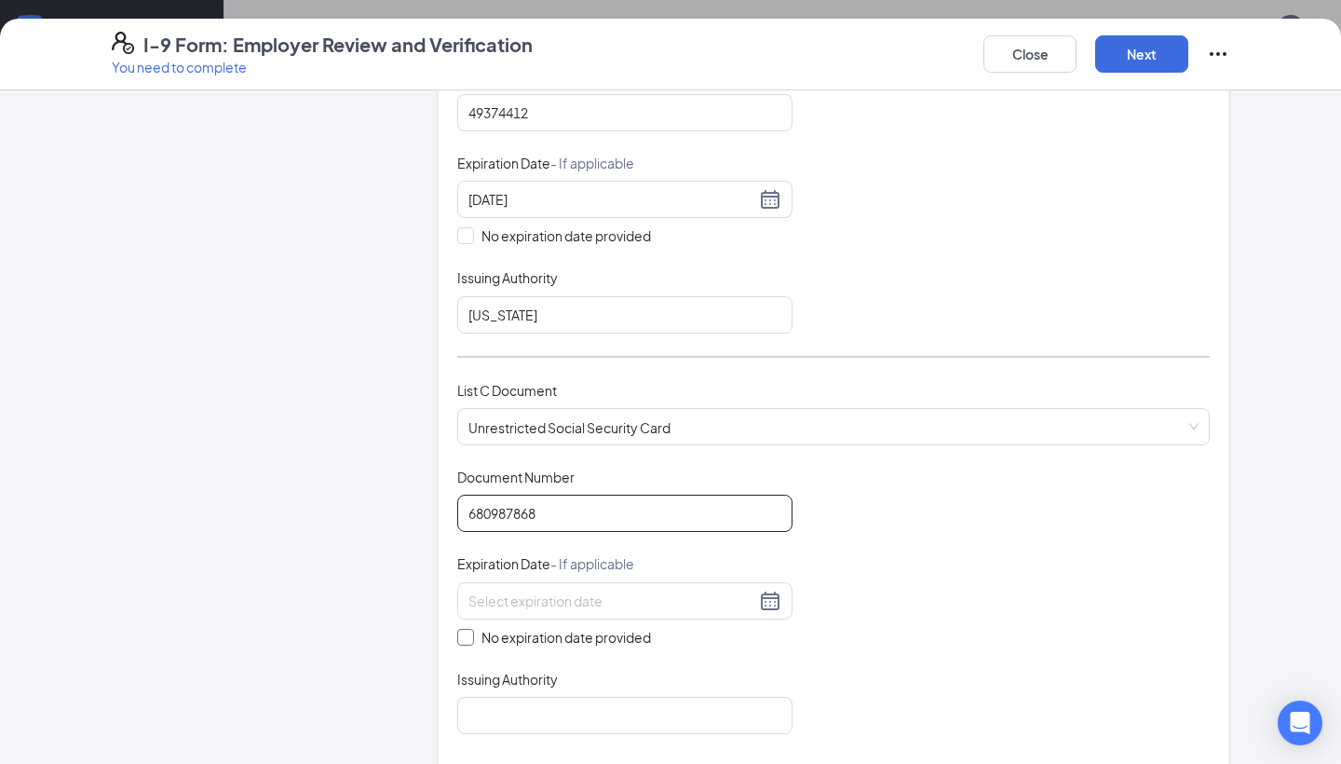
type input "680987868"
click at [469, 630] on input "No expiration date provided" at bounding box center [463, 635] width 13 height 13
checkbox input "true"
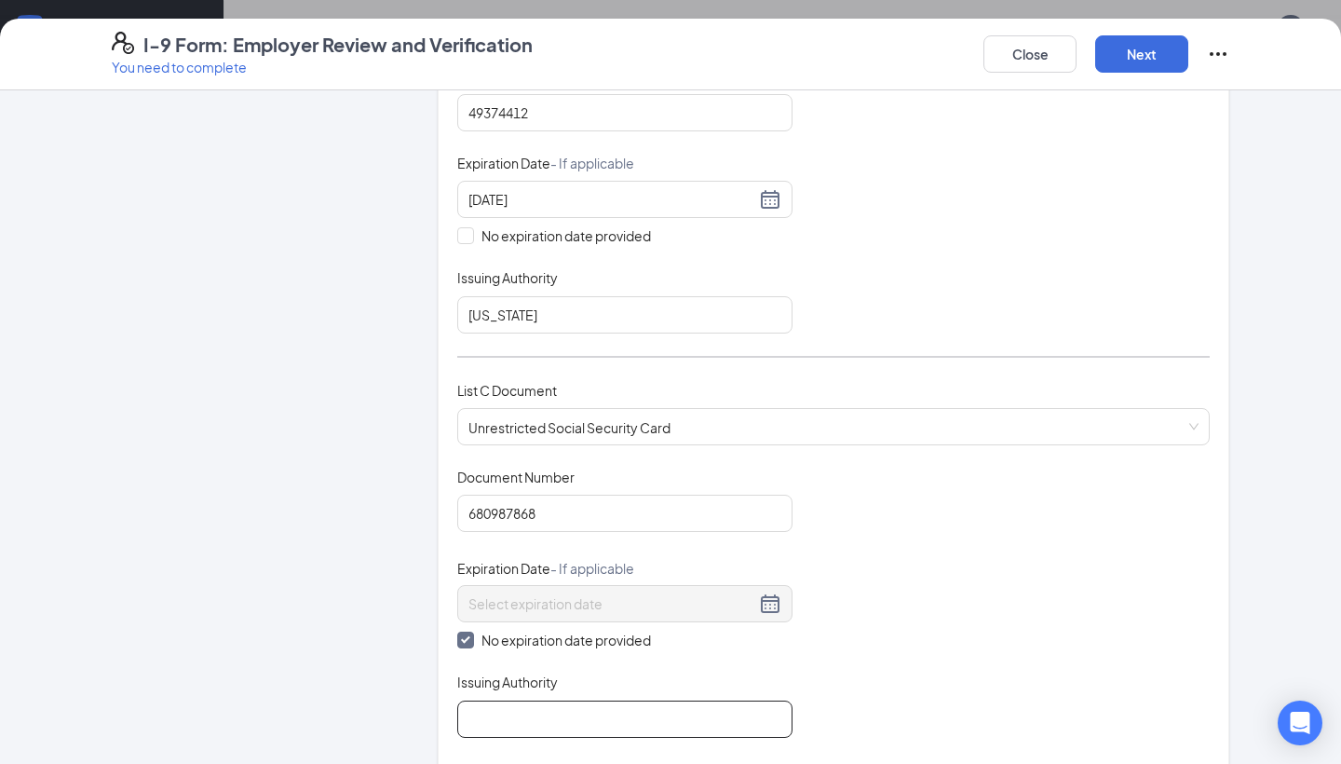
click at [519, 701] on input "Issuing Authority" at bounding box center [624, 718] width 335 height 37
type input "s"
type input "SSA"
click at [846, 639] on div "Document Title Unrestricted Social Security Card Document Number 680987868 Expi…" at bounding box center [833, 602] width 752 height 270
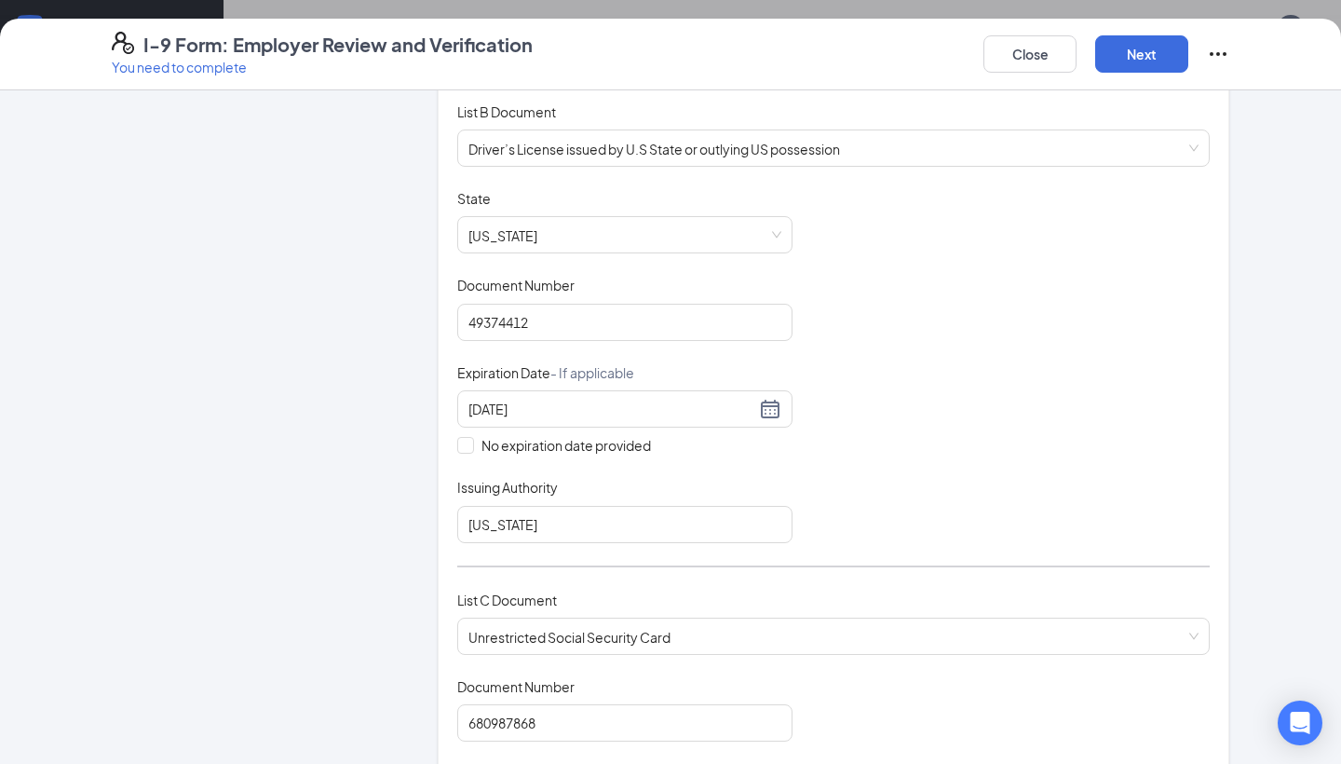
scroll to position [91, 0]
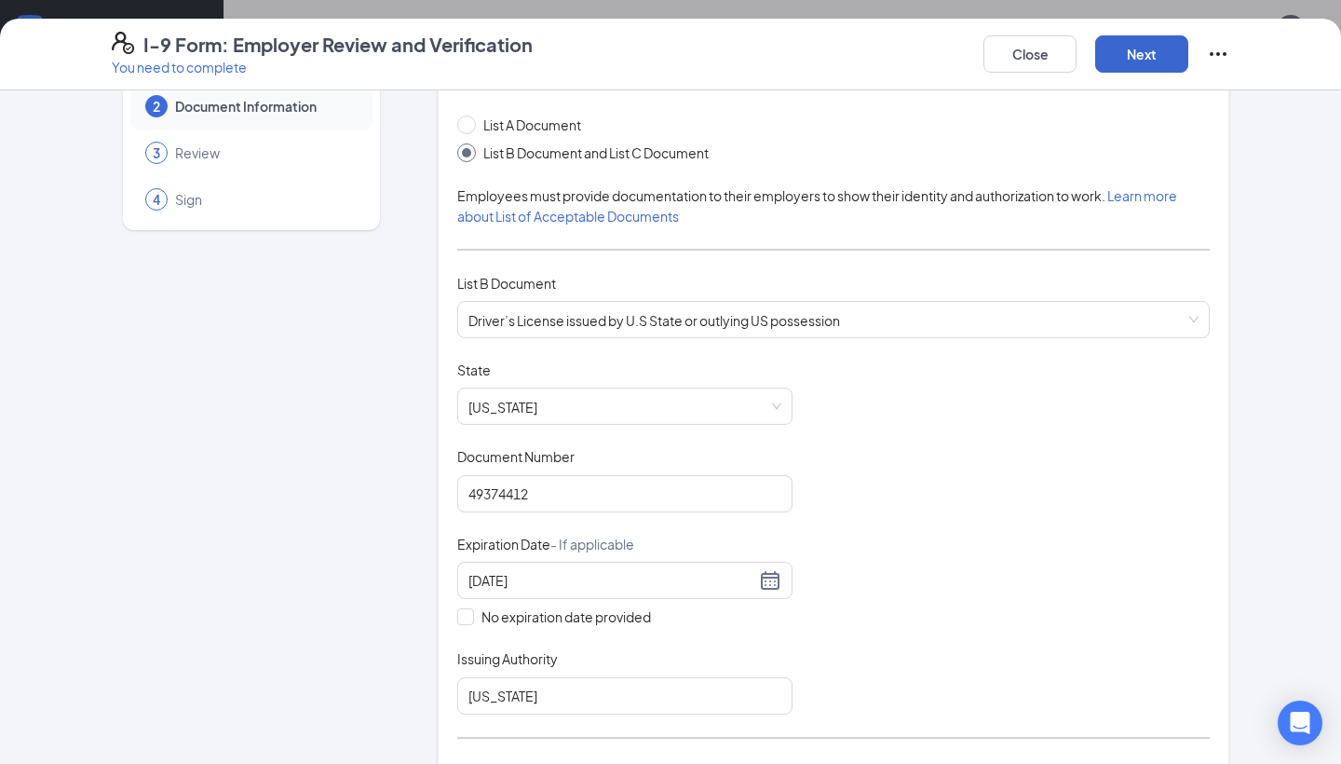
click at [1136, 64] on button "Next" at bounding box center [1141, 53] width 93 height 37
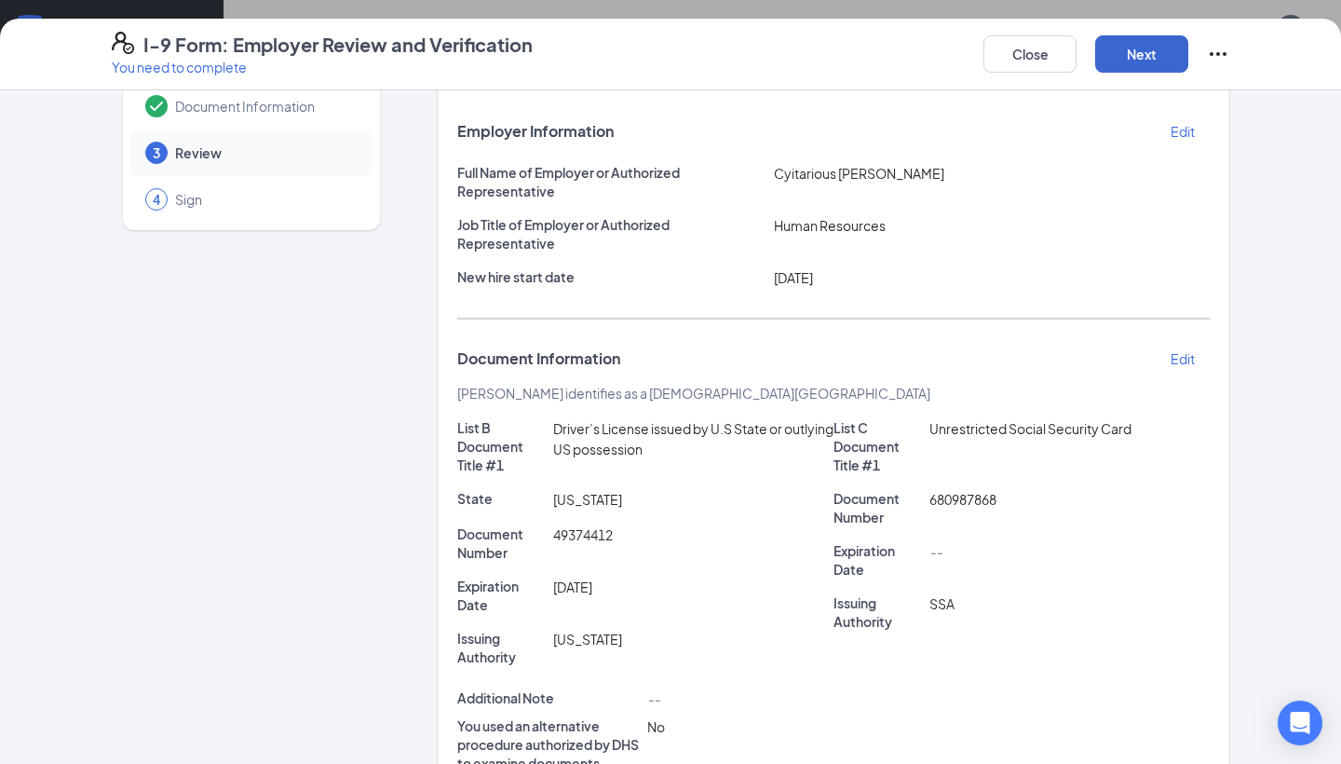
click at [1115, 60] on button "Next" at bounding box center [1141, 53] width 93 height 37
click at [1160, 61] on button "Next" at bounding box center [1141, 53] width 93 height 37
click at [1137, 59] on button "Next" at bounding box center [1141, 53] width 93 height 37
click at [1138, 50] on button "Next" at bounding box center [1141, 53] width 93 height 37
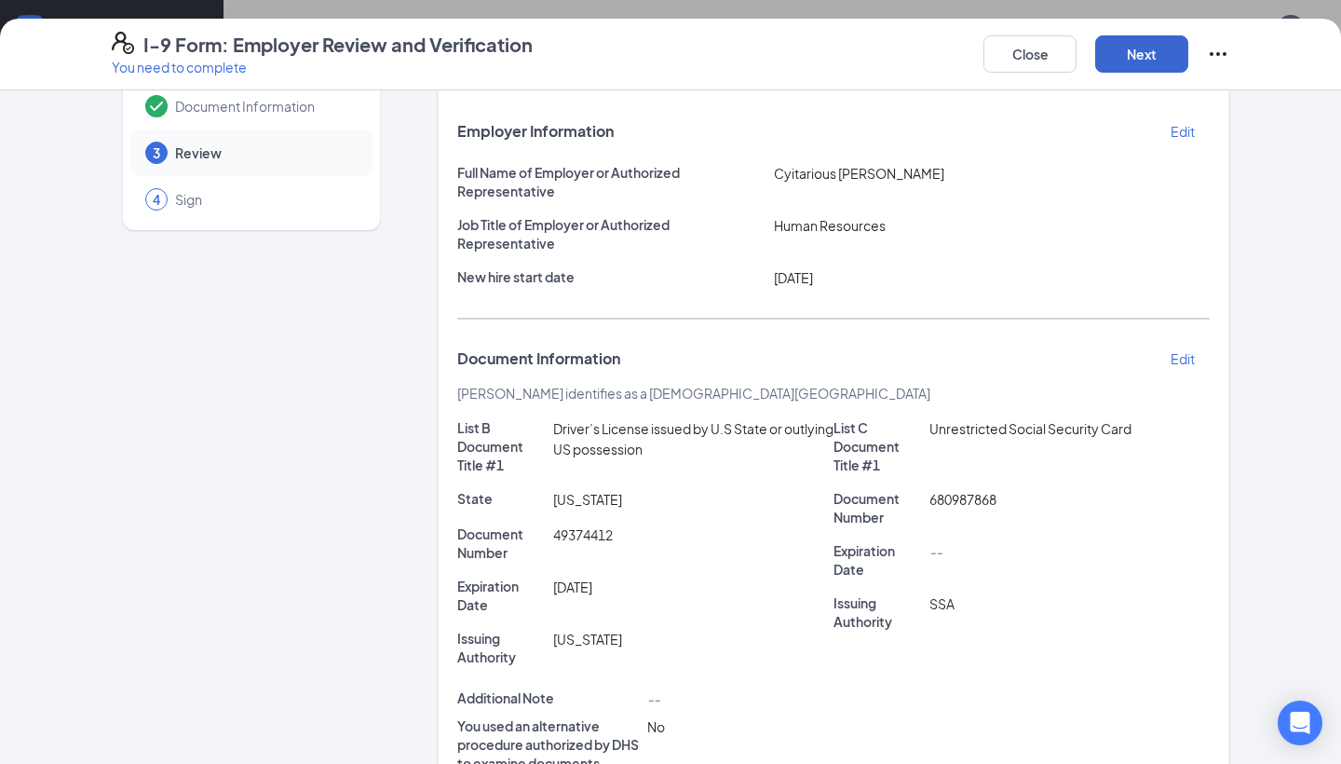
click at [1125, 64] on button "Next" at bounding box center [1141, 53] width 93 height 37
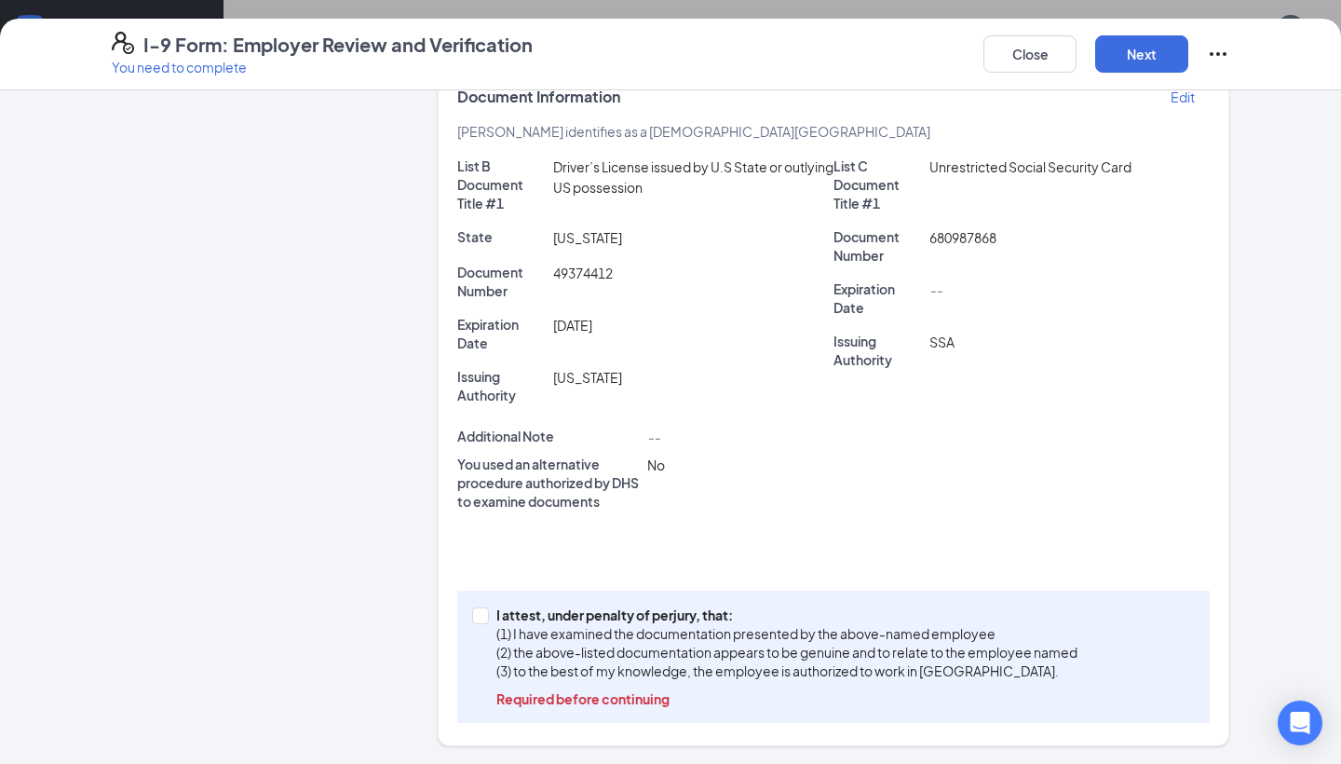
scroll to position [0, 0]
click at [485, 616] on span at bounding box center [480, 615] width 17 height 17
click at [485, 616] on input "I attest, under penalty of perjury, that: (1) I have examined the documentation…" at bounding box center [478, 613] width 13 height 13
checkbox input "true"
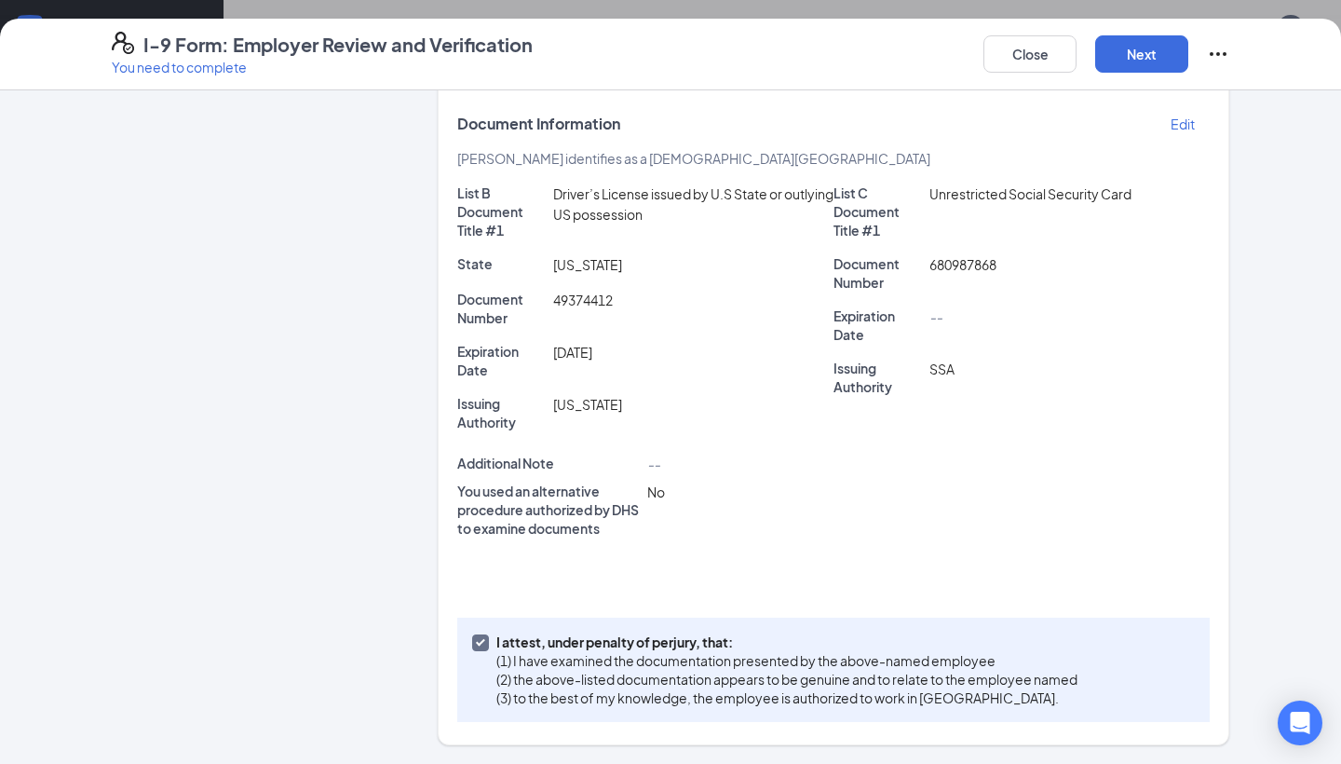
click at [1149, 73] on div "Close Next" at bounding box center [1106, 54] width 246 height 45
click at [1147, 67] on button "Next" at bounding box center [1141, 53] width 93 height 37
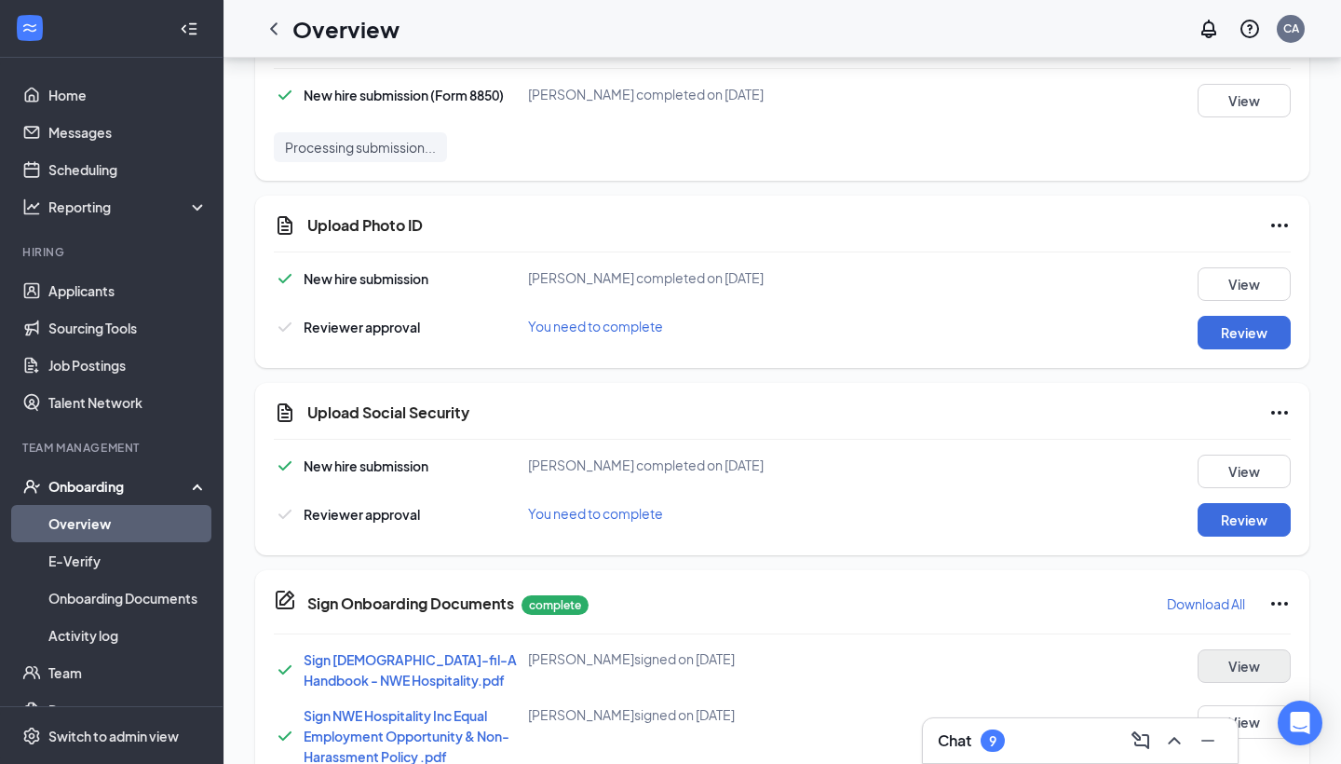
scroll to position [728, 0]
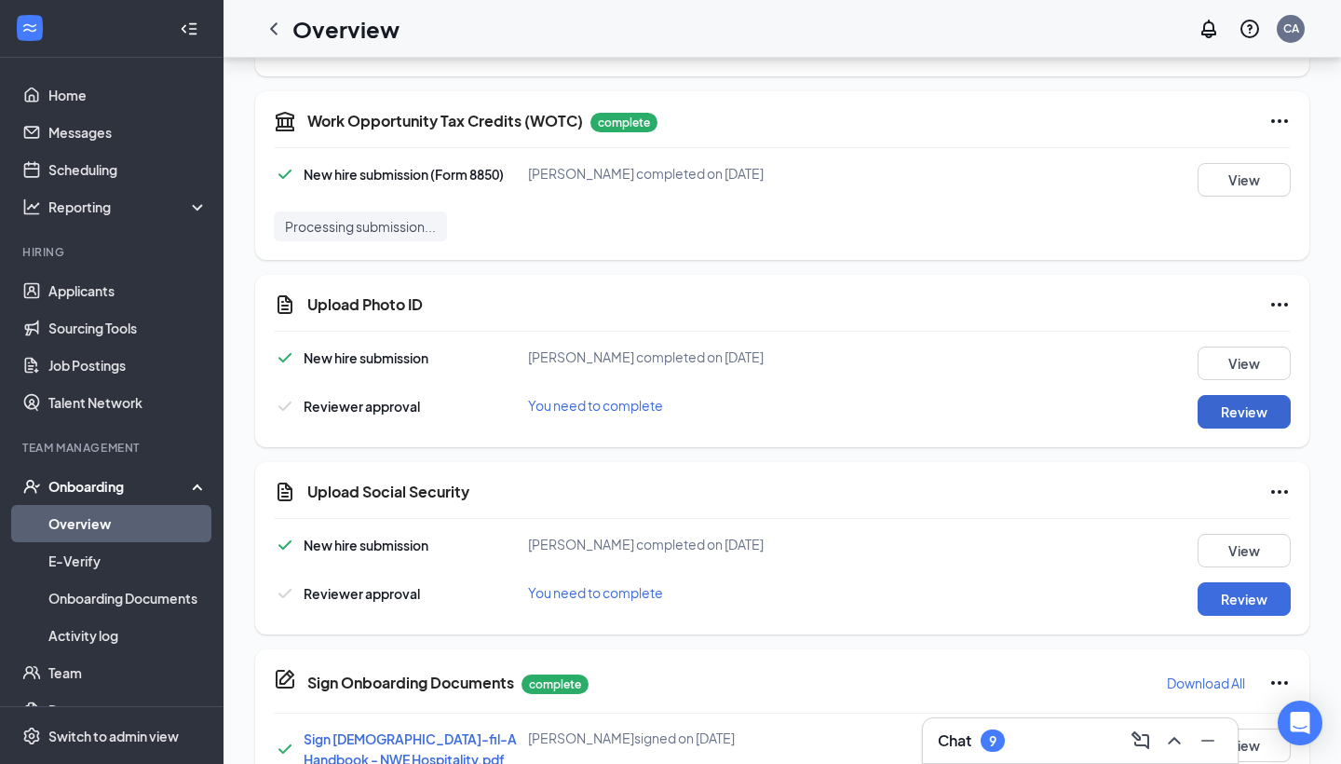
click at [1232, 406] on button "Review" at bounding box center [1243, 412] width 93 height 34
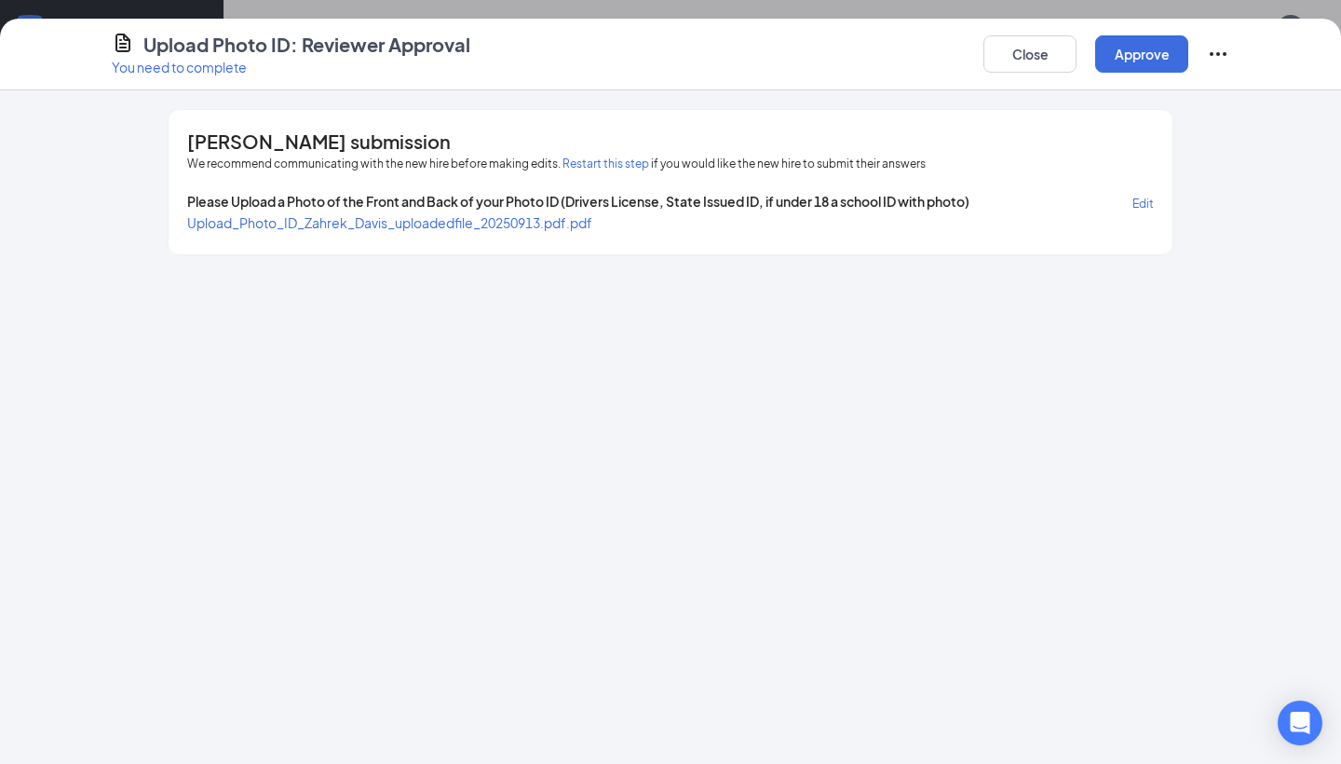
click at [581, 170] on button "Restart this step" at bounding box center [605, 164] width 87 height 19
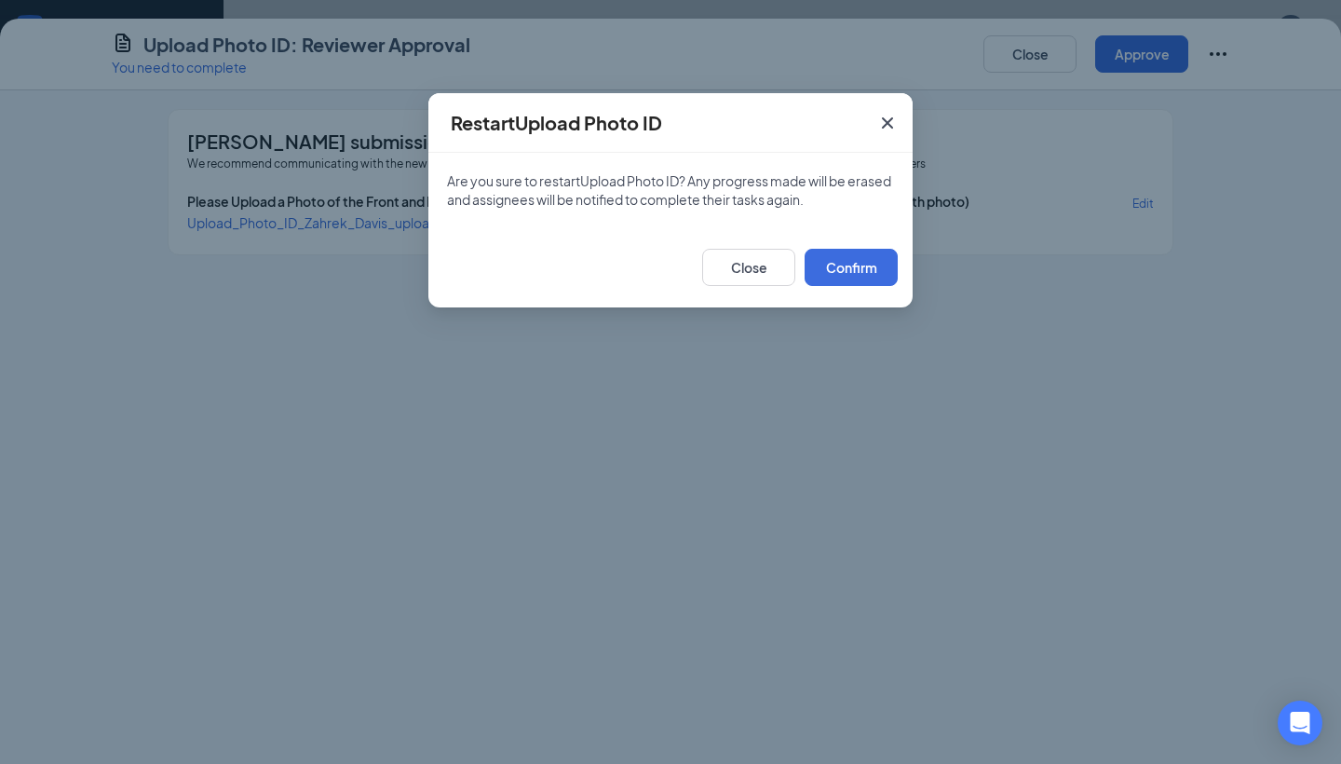
click at [582, 168] on div "Are you sure to restart Upload Photo ID ? Any progress made will be erased and …" at bounding box center [670, 190] width 484 height 74
click at [857, 270] on button "Confirm" at bounding box center [851, 267] width 93 height 37
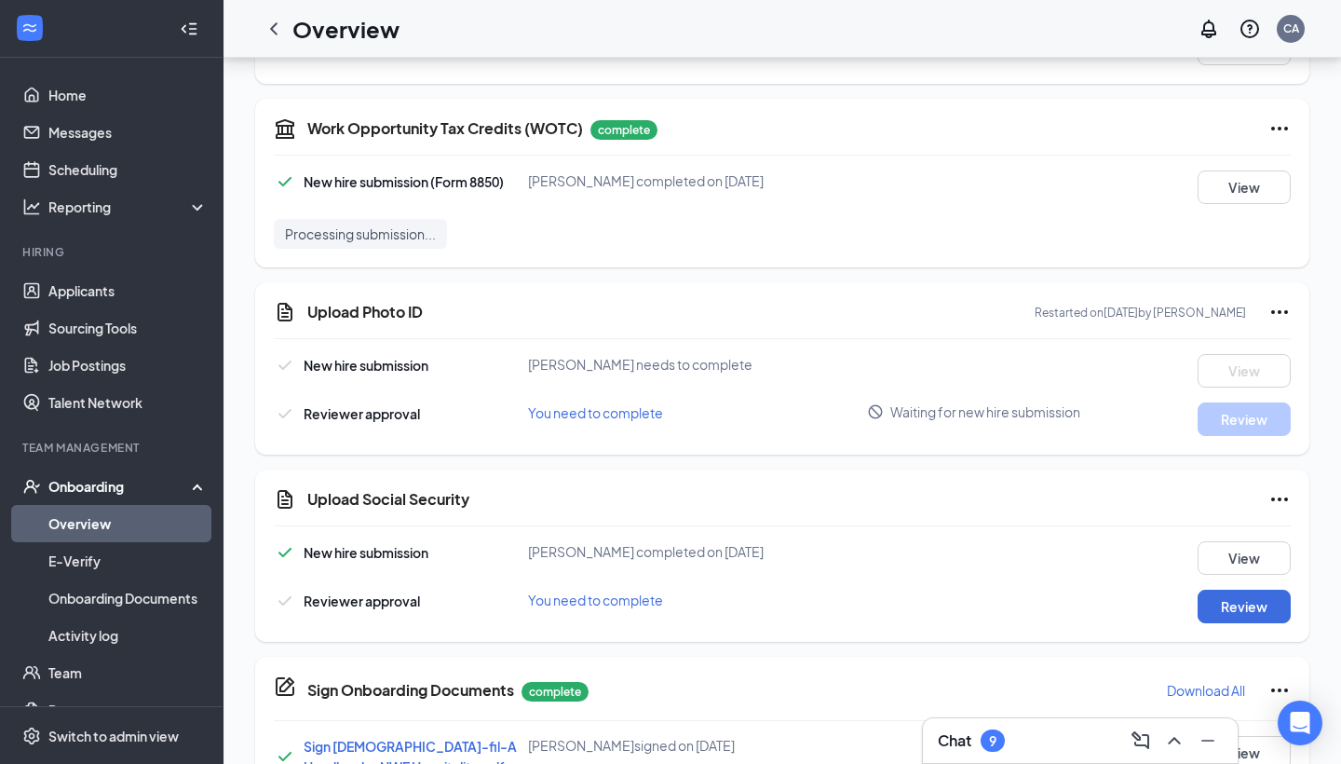
click at [1272, 310] on icon "Ellipses" at bounding box center [1279, 312] width 22 height 22
click at [1170, 358] on span "Mark as complete" at bounding box center [1210, 350] width 109 height 19
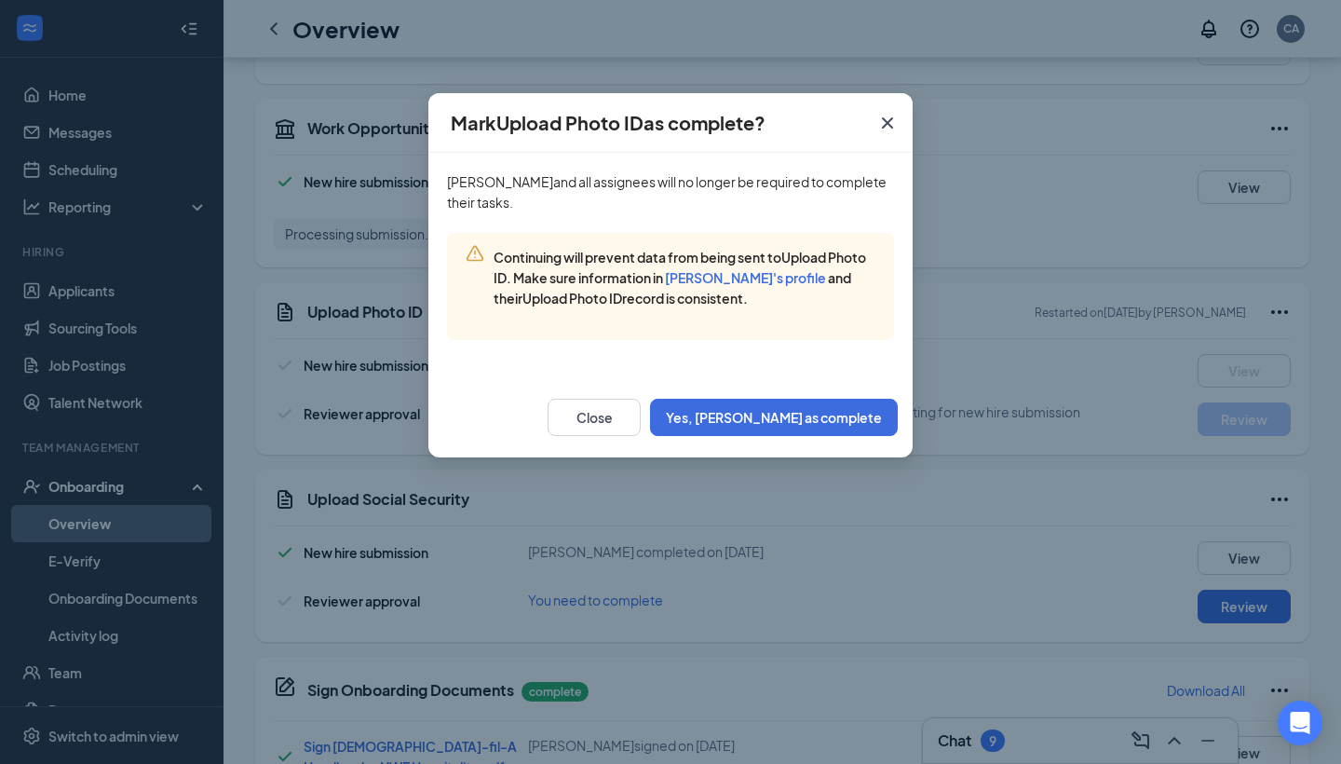
click at [871, 436] on div "Close Yes, mark as complete" at bounding box center [670, 417] width 484 height 80
click at [870, 426] on button "Yes, mark as complete" at bounding box center [774, 417] width 248 height 37
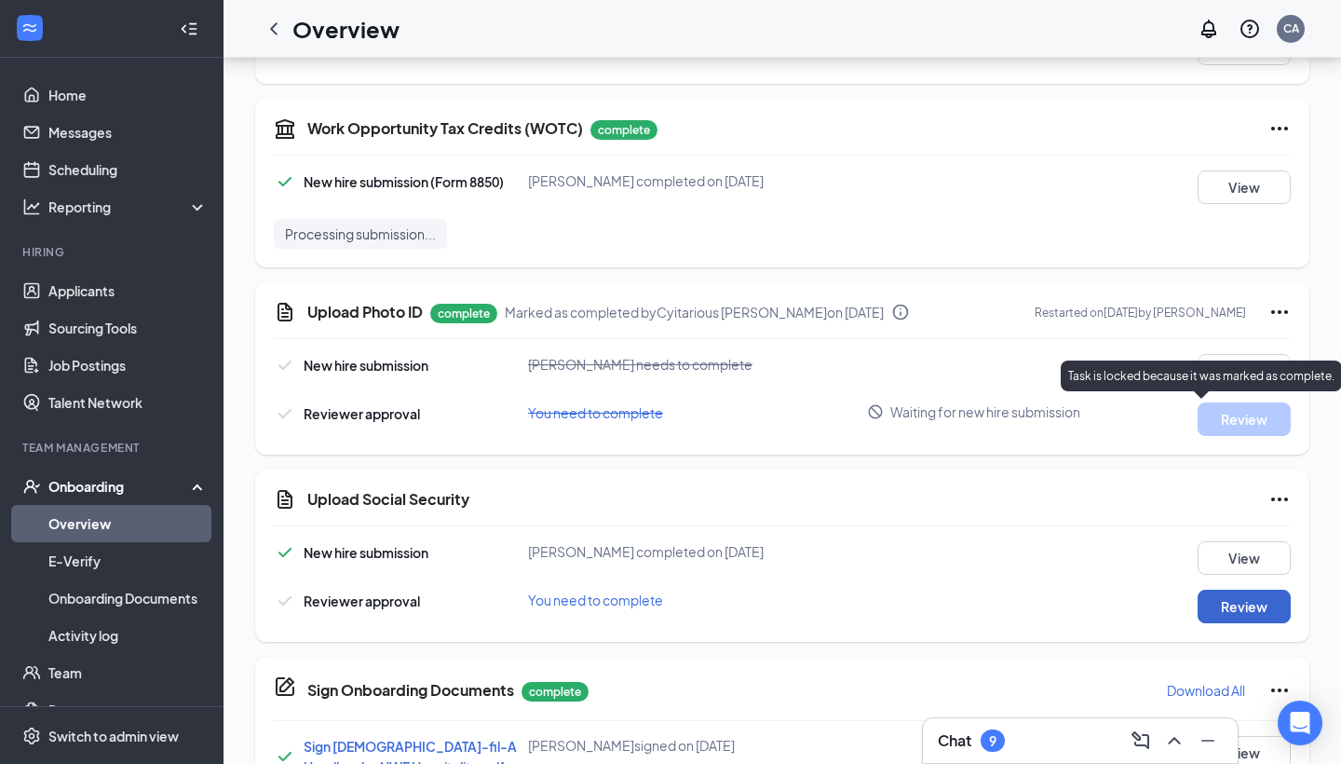
click at [1249, 602] on button "Review" at bounding box center [1243, 606] width 93 height 34
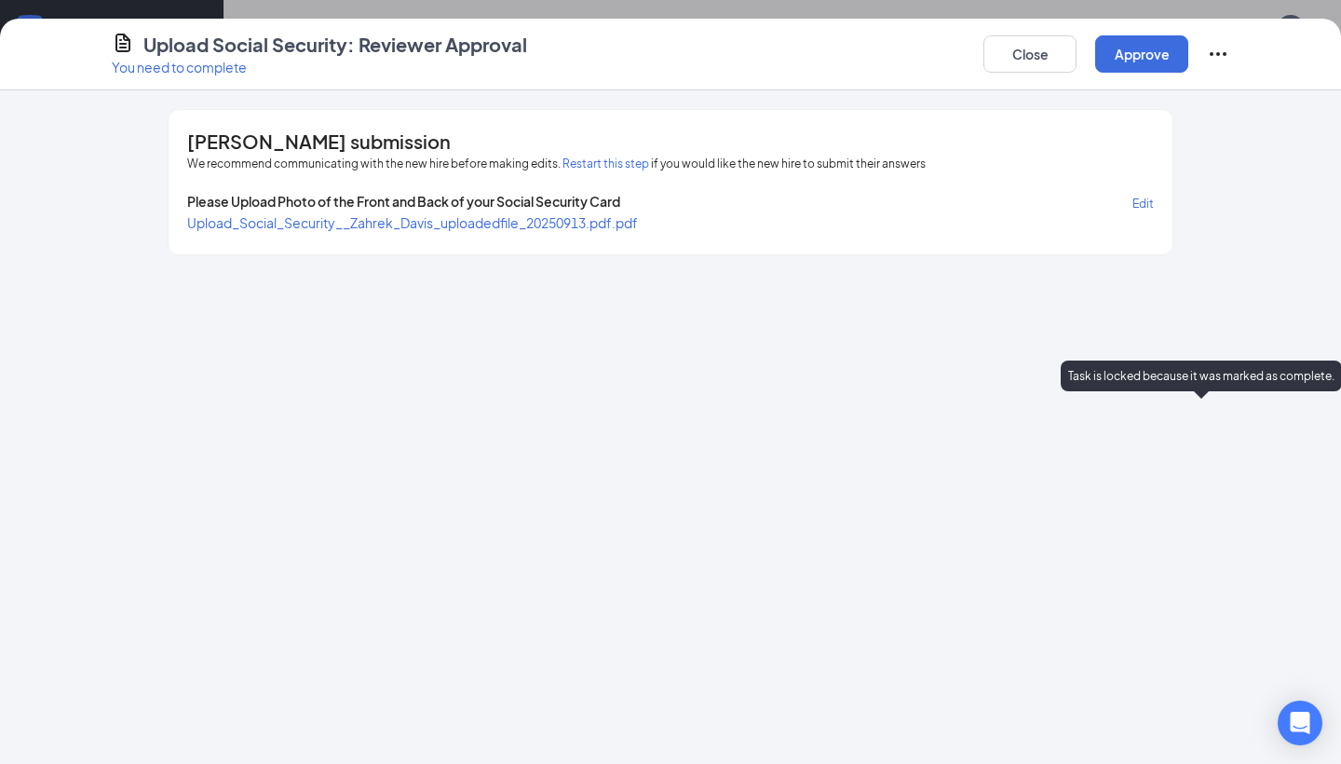
click at [589, 154] on div "Zahrek Davis's submission We recommend communicating with the new hire before m…" at bounding box center [671, 182] width 1004 height 144
click at [590, 157] on button "Restart this step" at bounding box center [605, 164] width 87 height 19
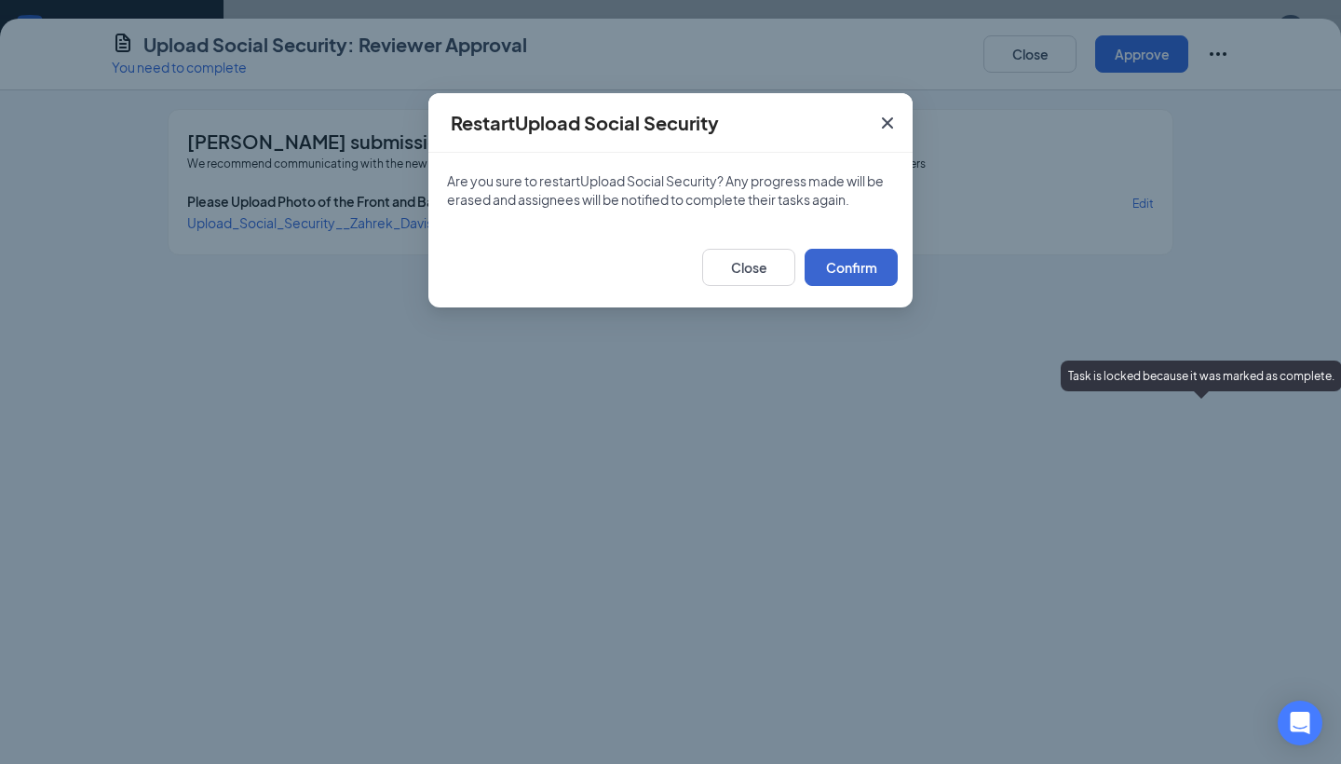
click at [810, 274] on button "Confirm" at bounding box center [851, 267] width 93 height 37
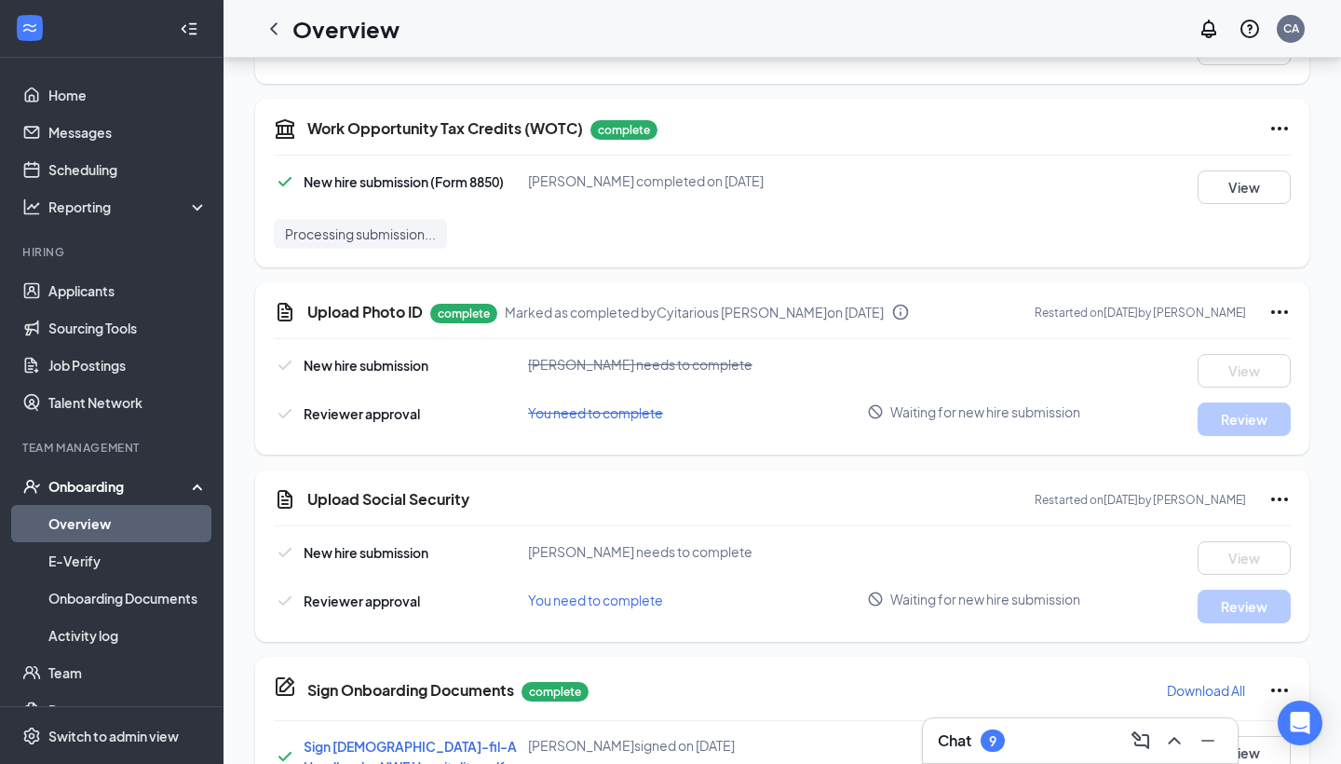
click at [1284, 505] on icon "Ellipses" at bounding box center [1279, 499] width 22 height 22
click at [1239, 540] on span "Mark as complete" at bounding box center [1210, 537] width 109 height 19
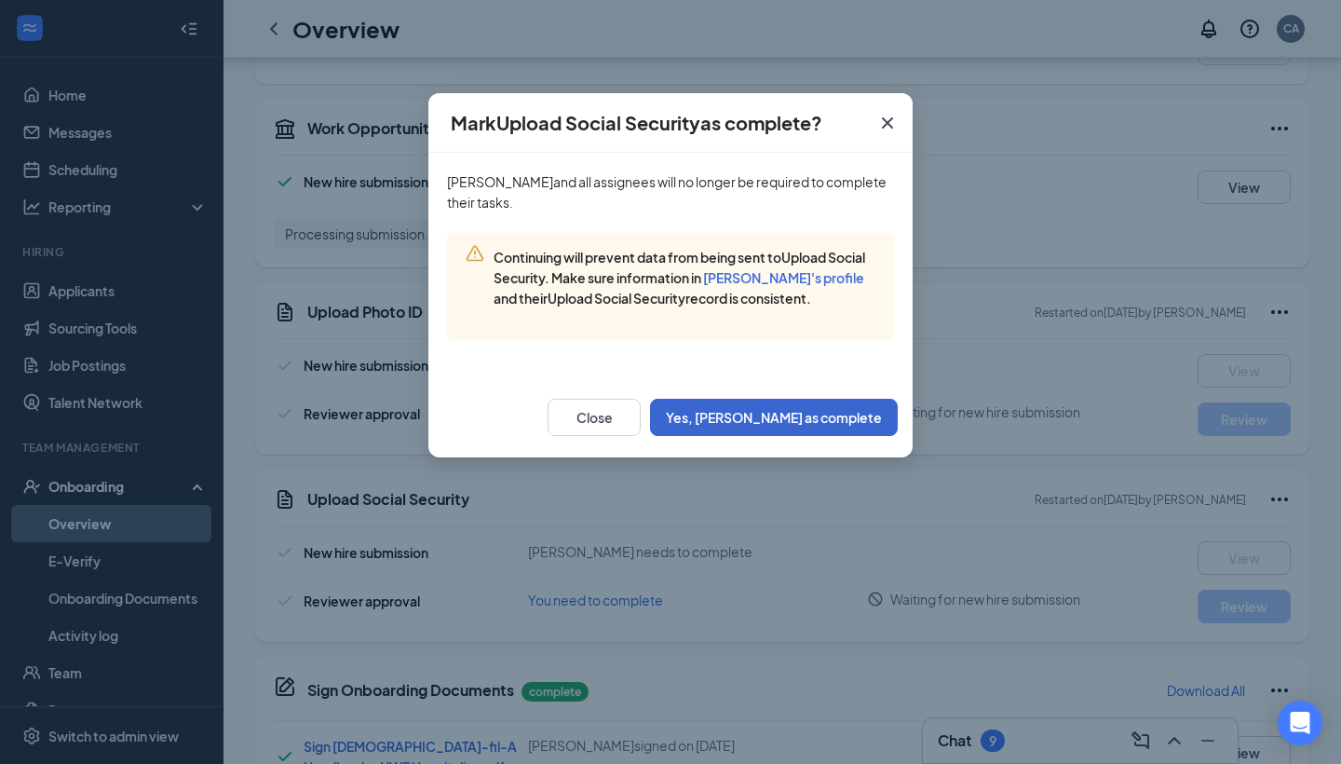
click at [855, 423] on button "Yes, mark as complete" at bounding box center [774, 417] width 248 height 37
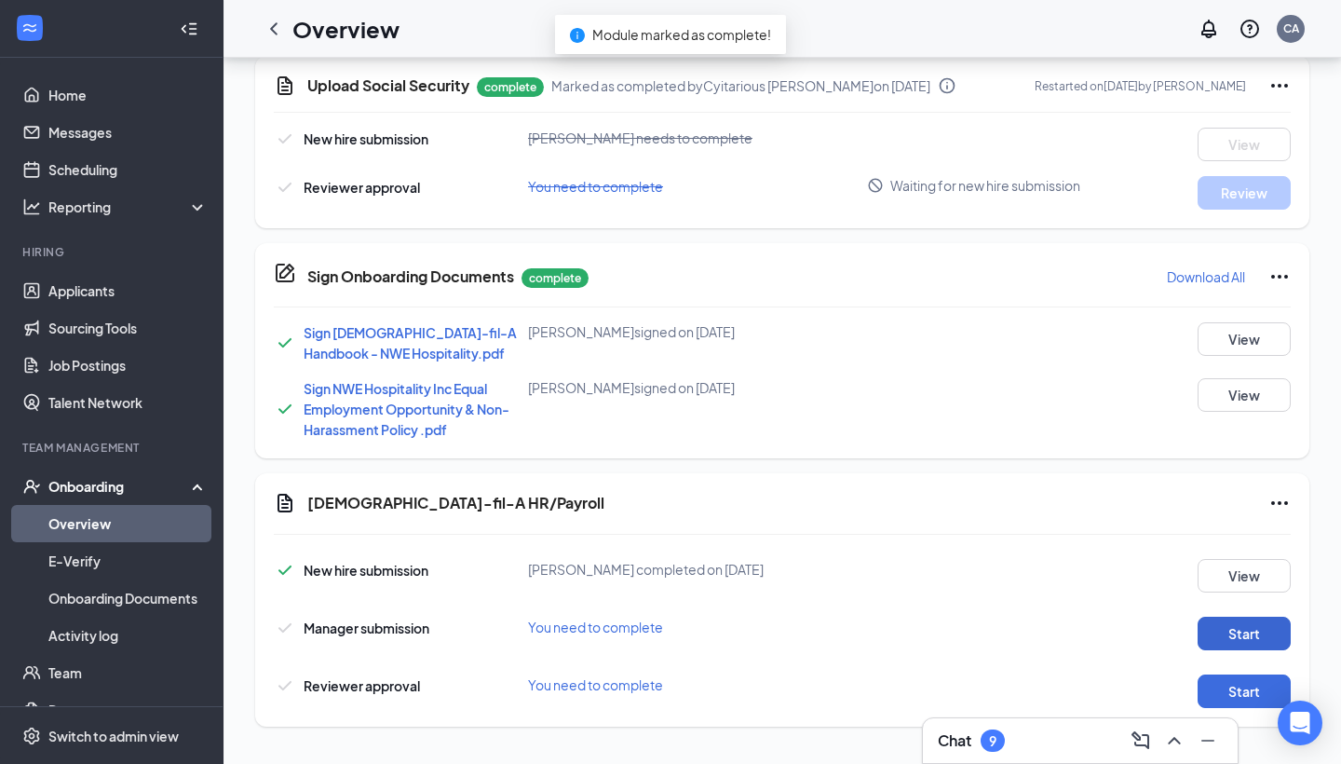
scroll to position [1142, 0]
click at [1225, 640] on button "Start" at bounding box center [1243, 633] width 93 height 34
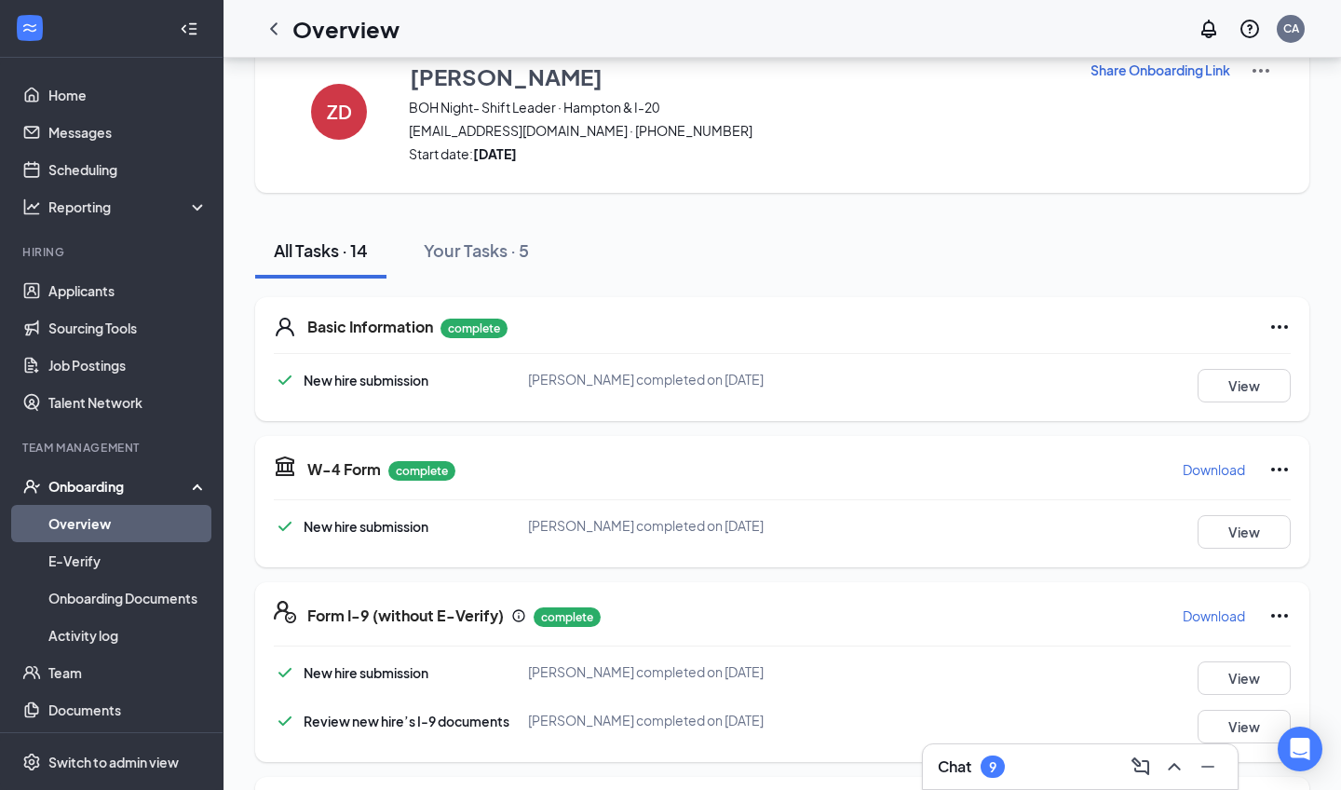
scroll to position [52, 0]
click at [1254, 391] on button "View" at bounding box center [1243, 384] width 93 height 34
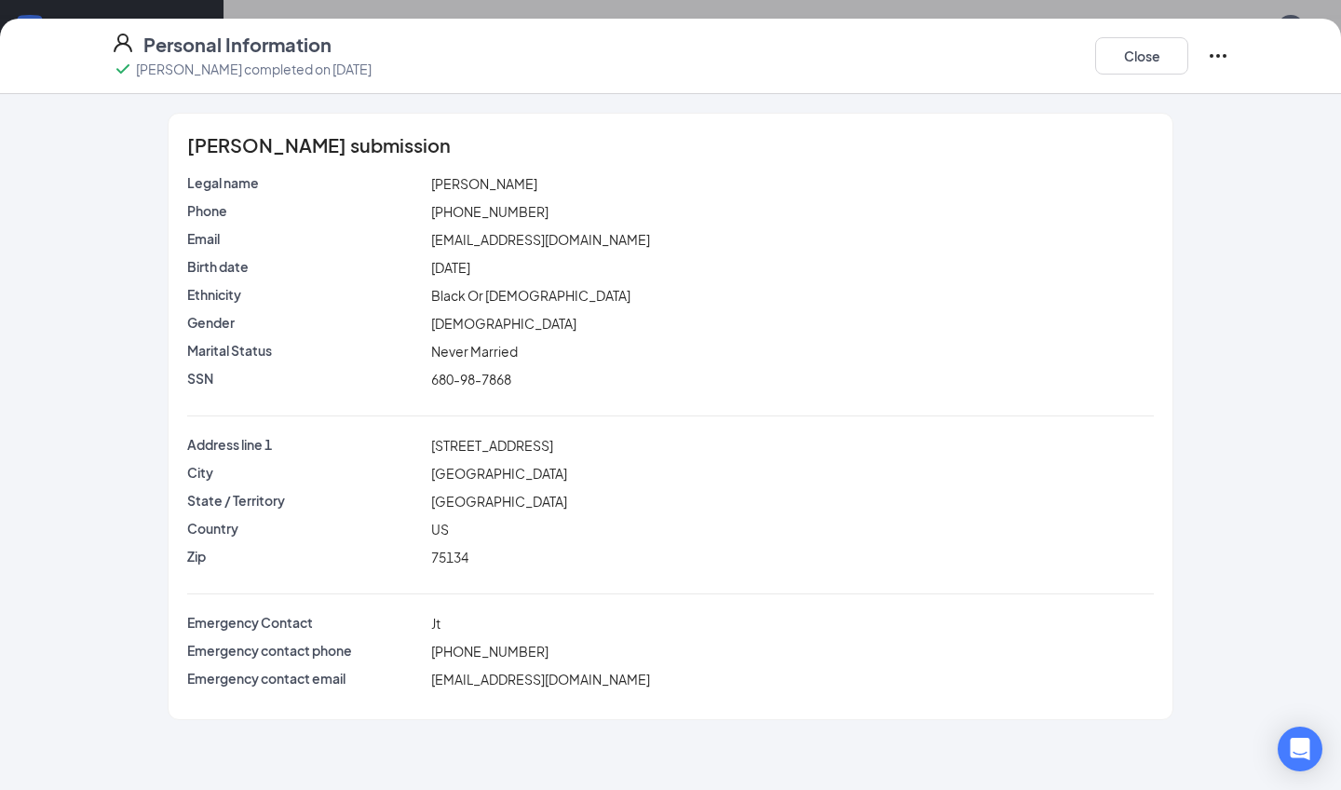
scroll to position [0, 0]
click at [1136, 51] on button "Close" at bounding box center [1141, 55] width 93 height 37
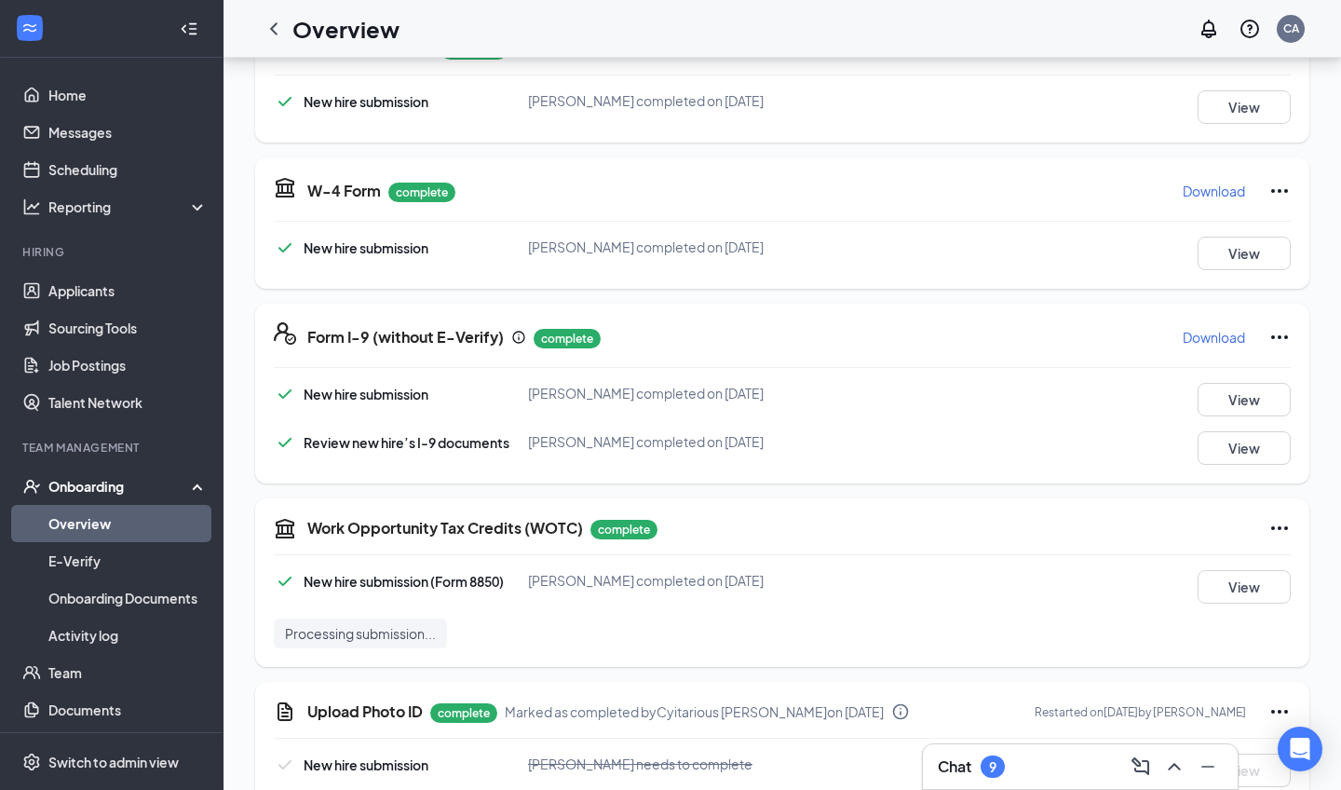
scroll to position [452, 0]
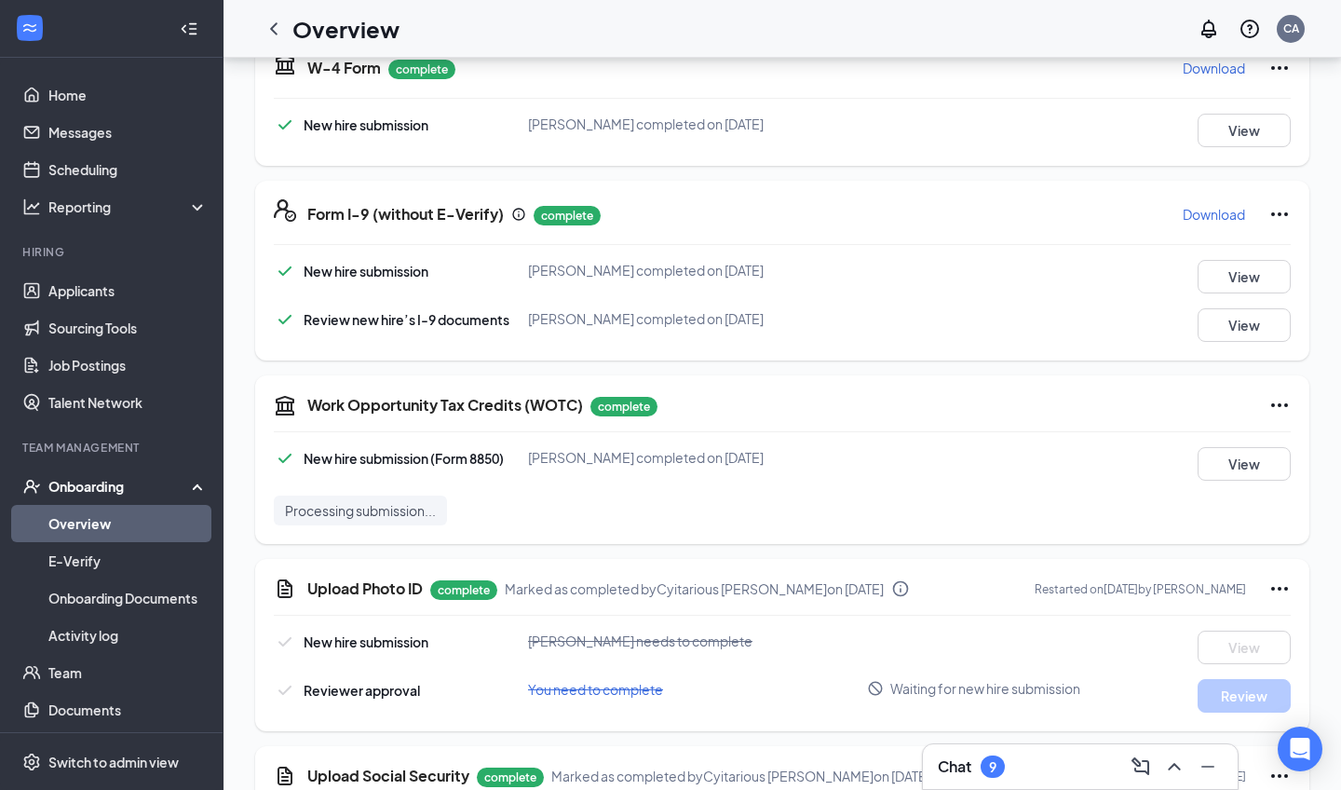
click at [1232, 297] on div "New hire submission Zahrek Davis completed on Sep 12, 2025 View Review new hire…" at bounding box center [782, 301] width 1017 height 82
click at [1227, 281] on button "View" at bounding box center [1243, 277] width 93 height 34
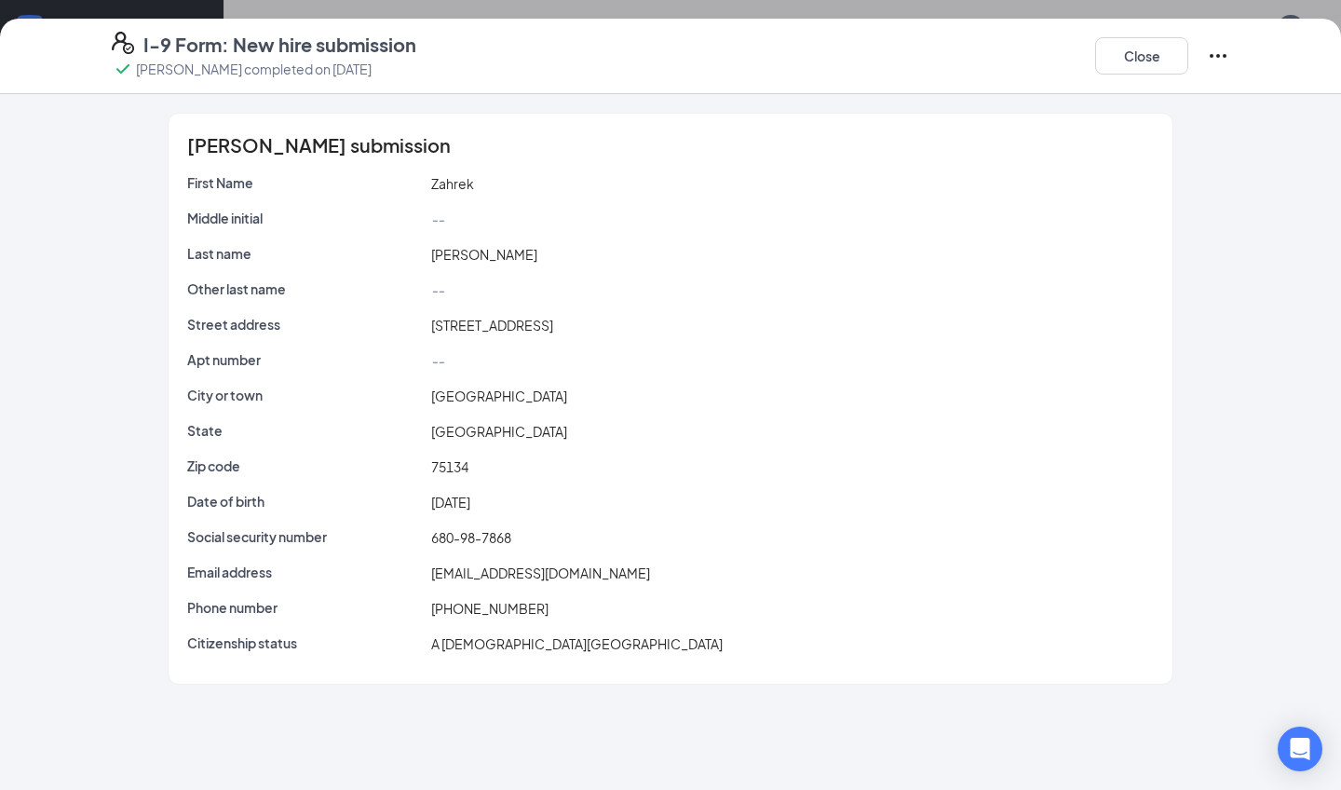
click at [1148, 77] on div "Close" at bounding box center [1162, 56] width 134 height 48
click at [1144, 68] on button "Close" at bounding box center [1141, 55] width 93 height 37
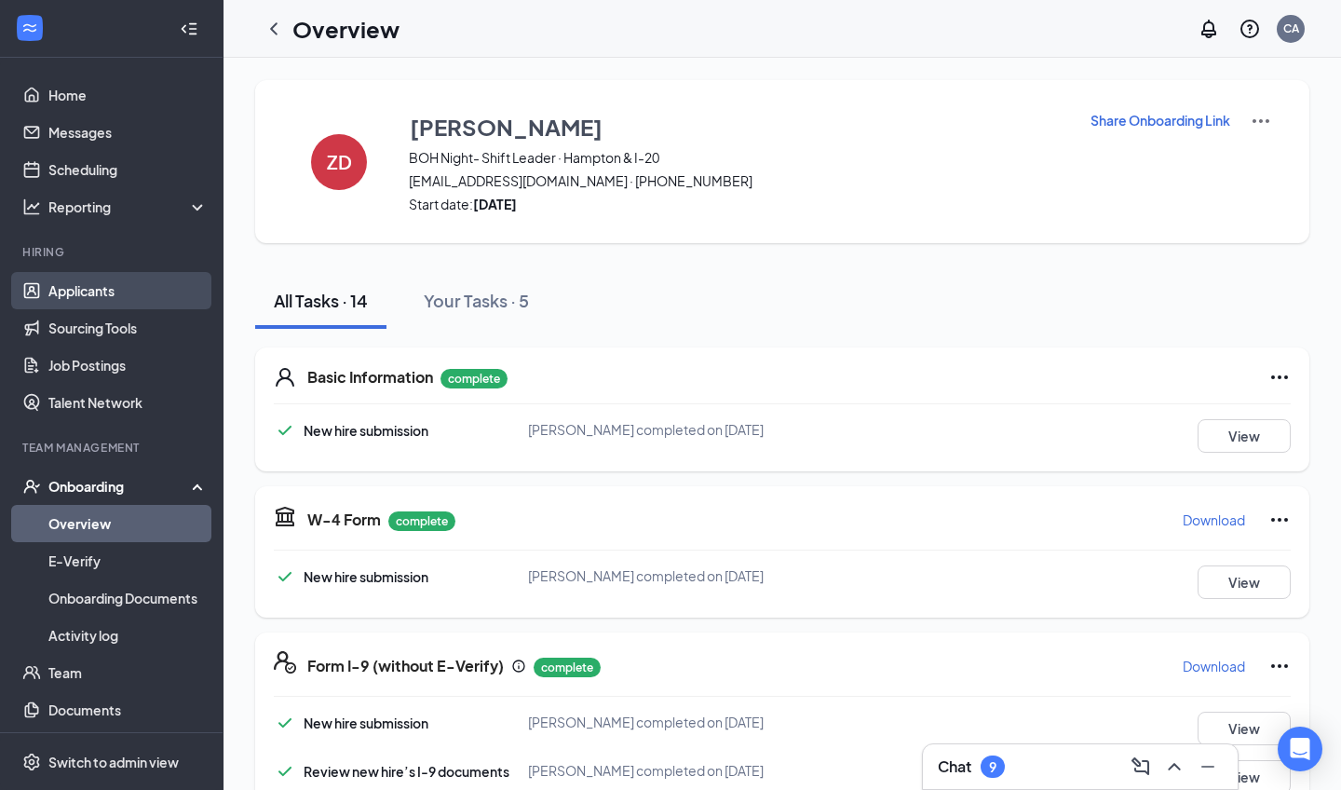
scroll to position [0, 0]
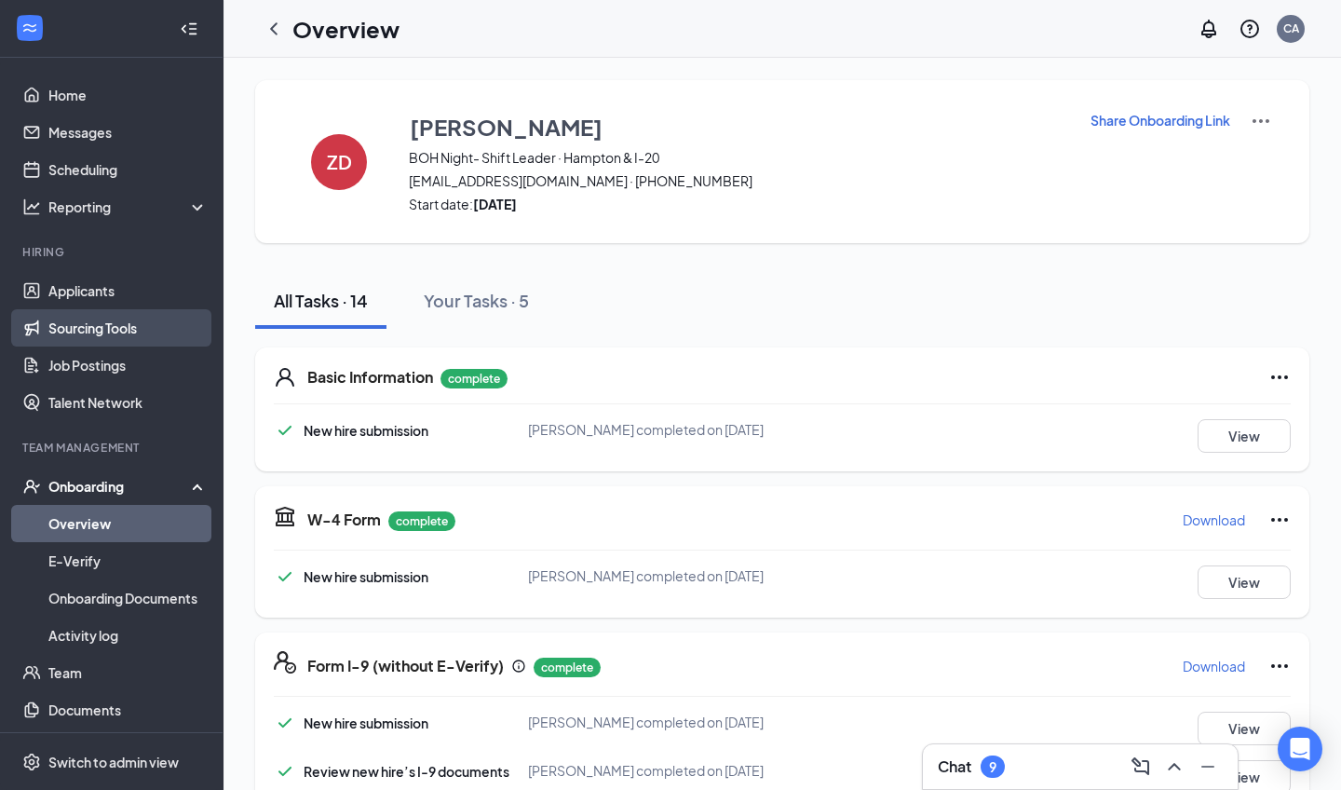
click at [115, 312] on link "Sourcing Tools" at bounding box center [127, 327] width 159 height 37
